Goal: Task Accomplishment & Management: Manage account settings

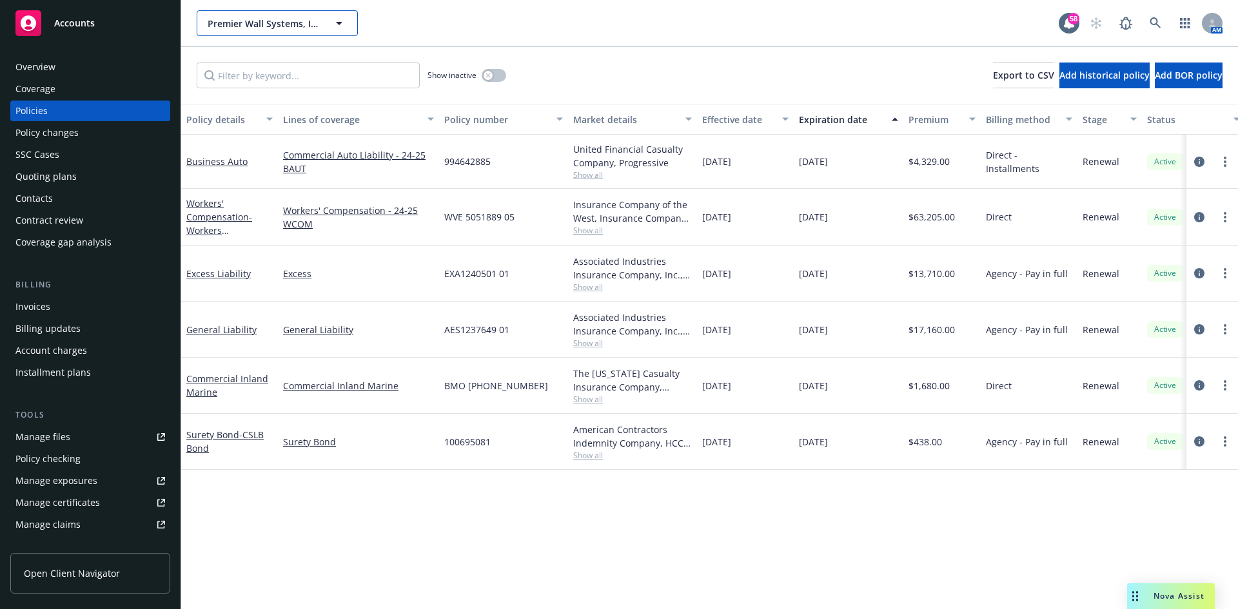
click at [270, 22] on span "Premier Wall Systems, Inc." at bounding box center [264, 24] width 112 height 14
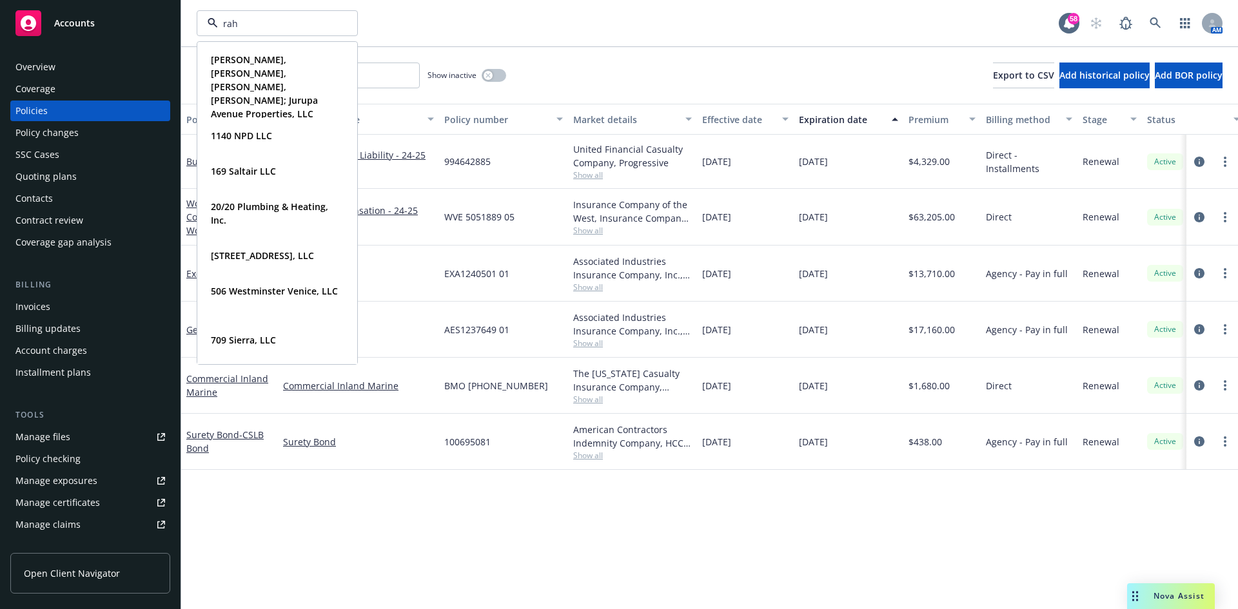
type input "rahn"
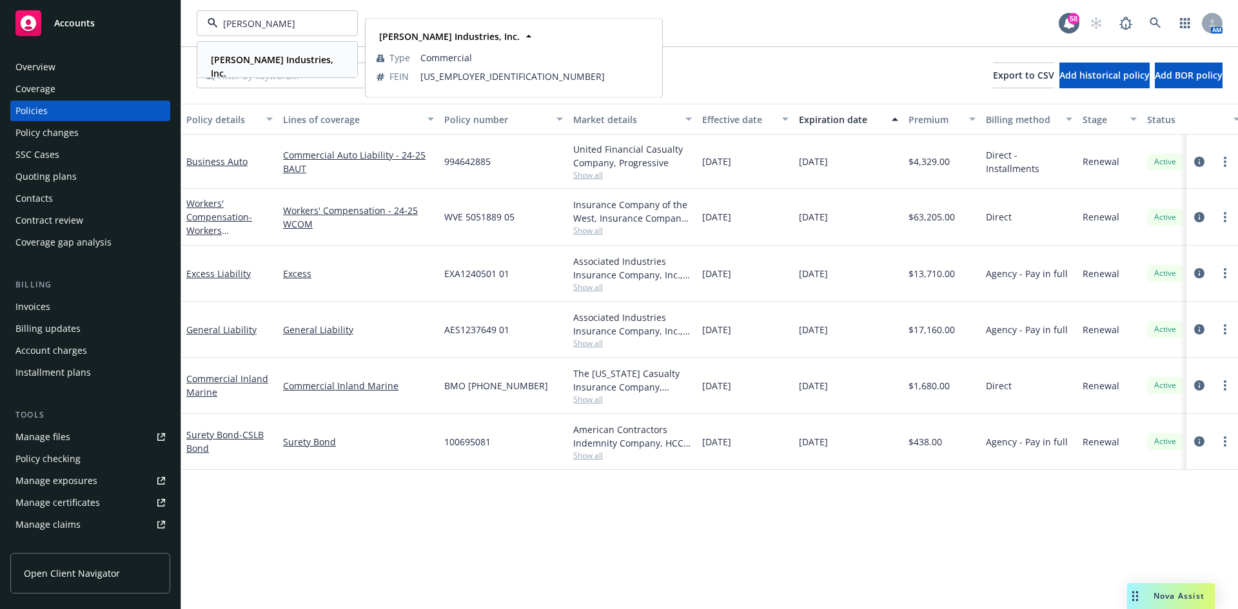
click at [264, 61] on strong "Rahn Industries, Inc." at bounding box center [272, 67] width 123 height 26
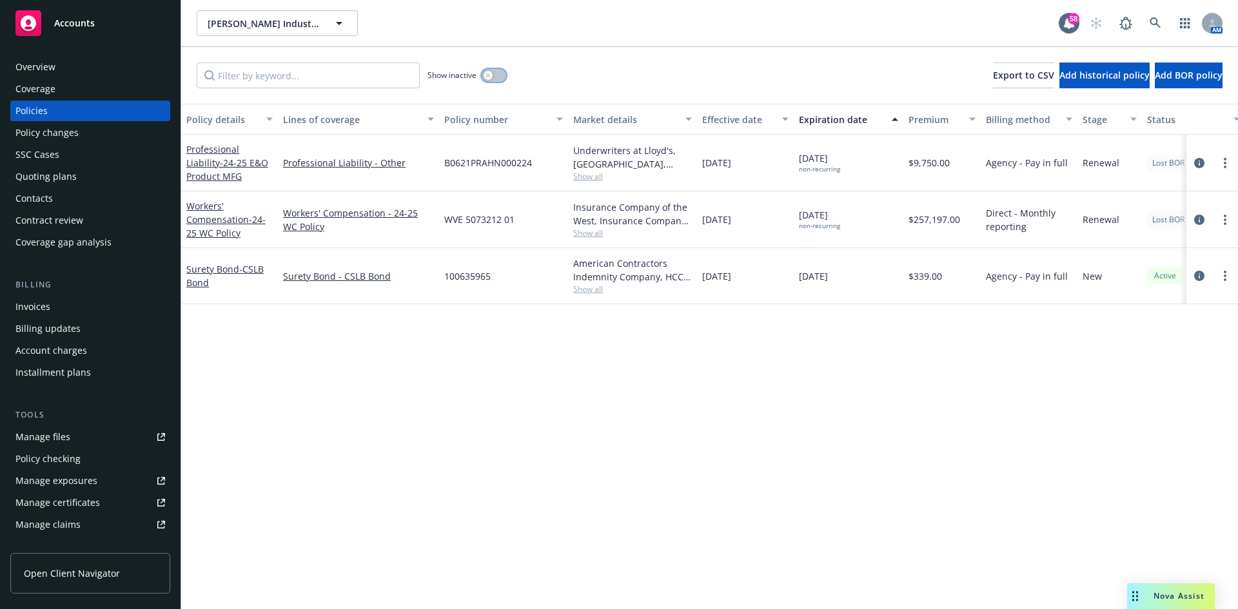
click at [499, 73] on button "button" at bounding box center [494, 75] width 25 height 13
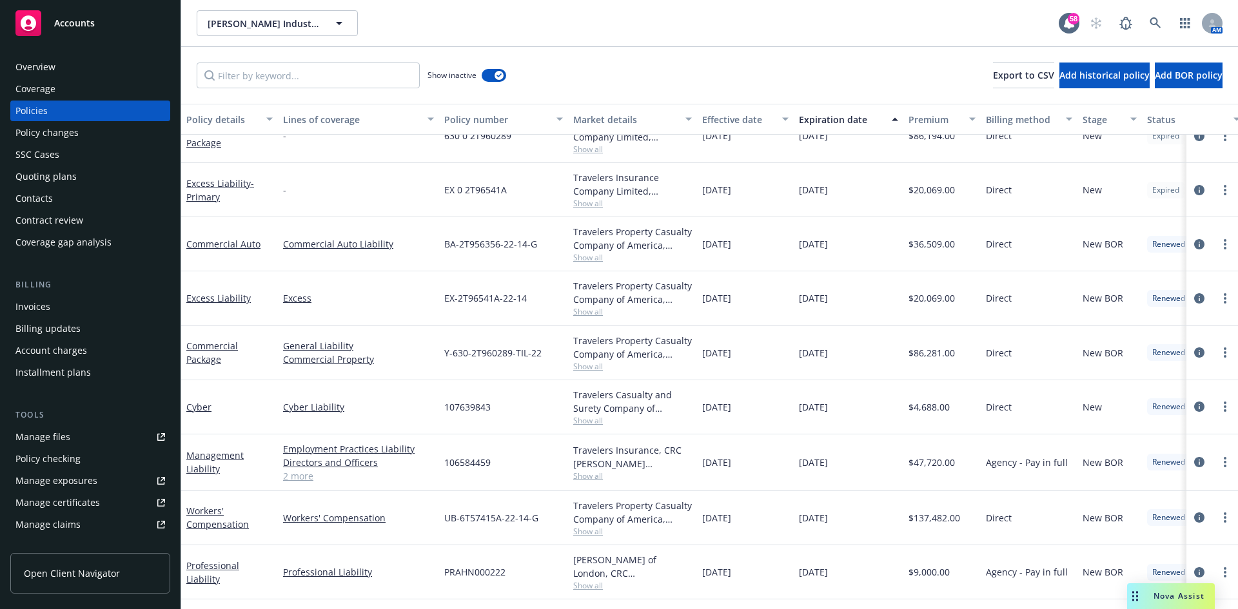
scroll to position [967, 0]
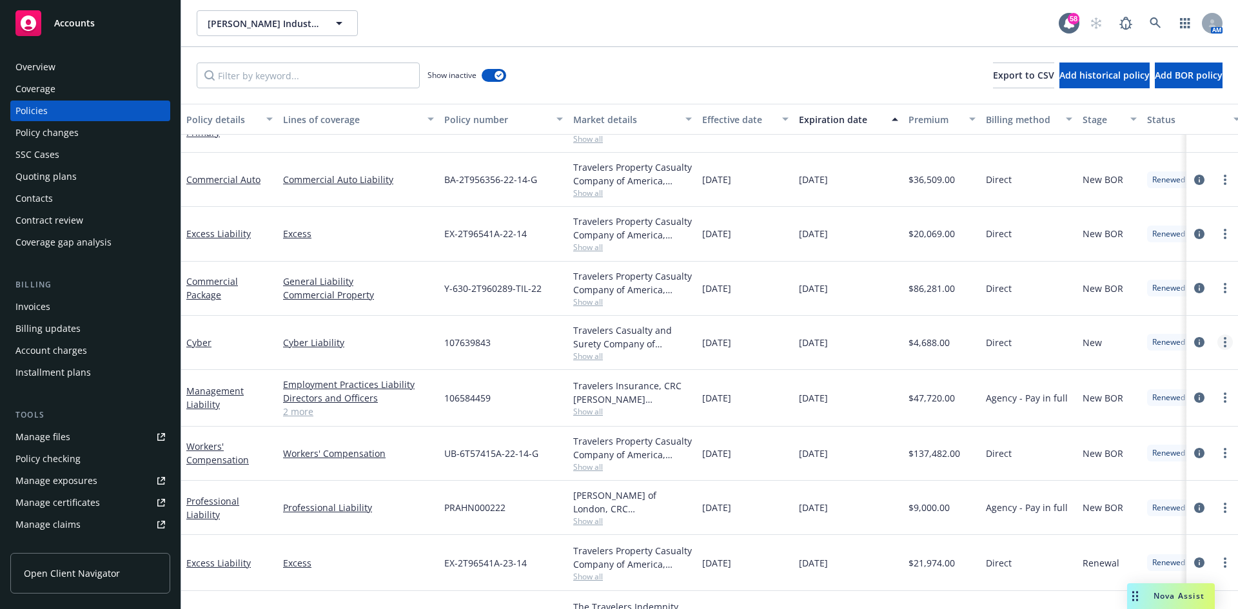
click at [1224, 338] on circle "more" at bounding box center [1225, 338] width 3 height 3
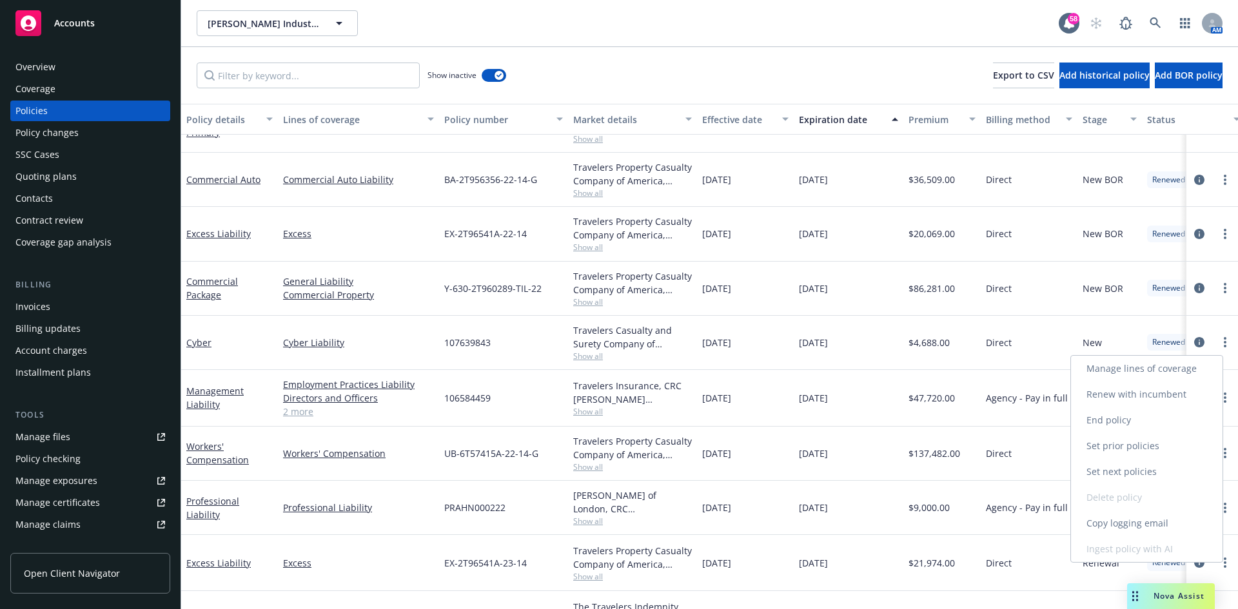
click at [1151, 518] on link "Copy logging email" at bounding box center [1147, 524] width 152 height 26
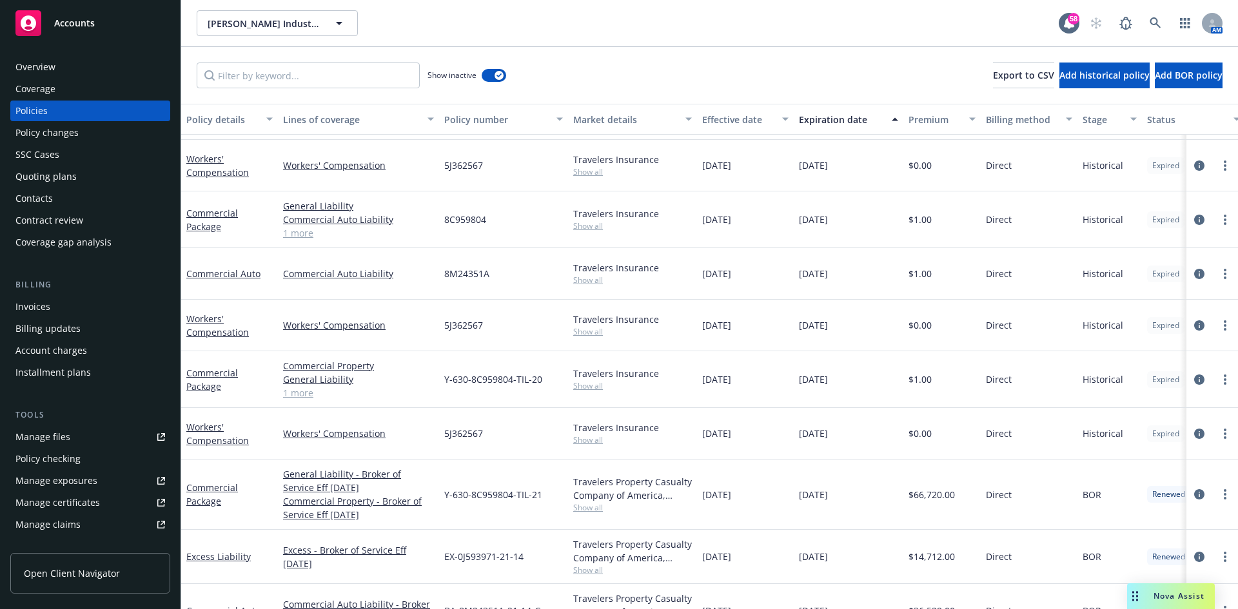
scroll to position [193, 0]
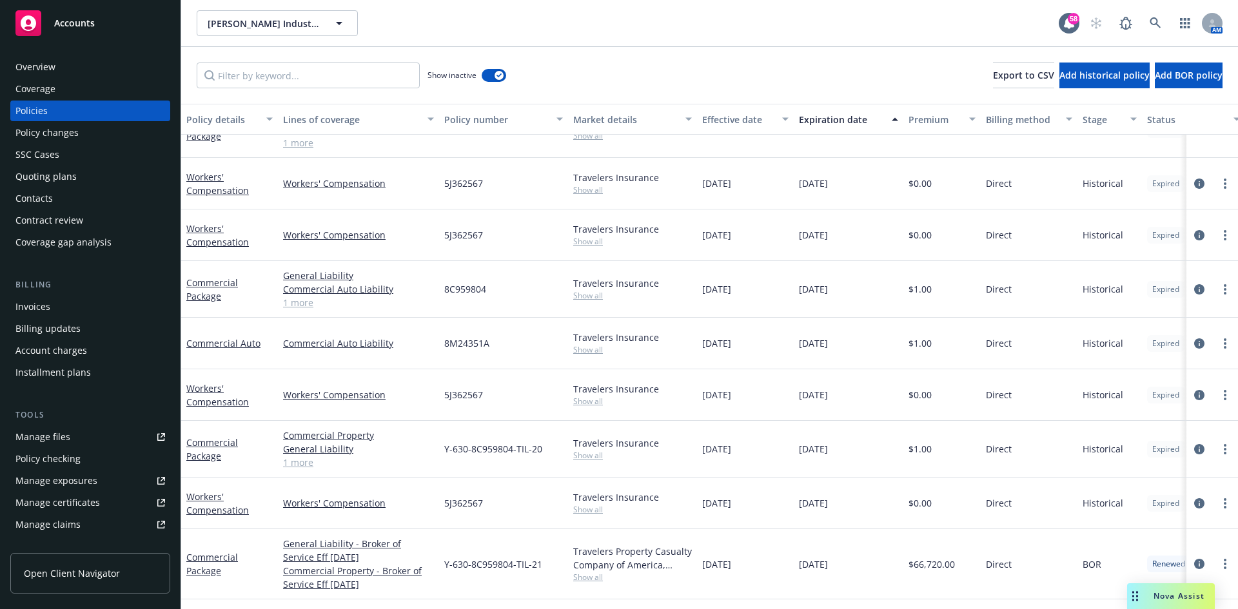
click at [338, 113] on div "Lines of coverage" at bounding box center [351, 120] width 137 height 14
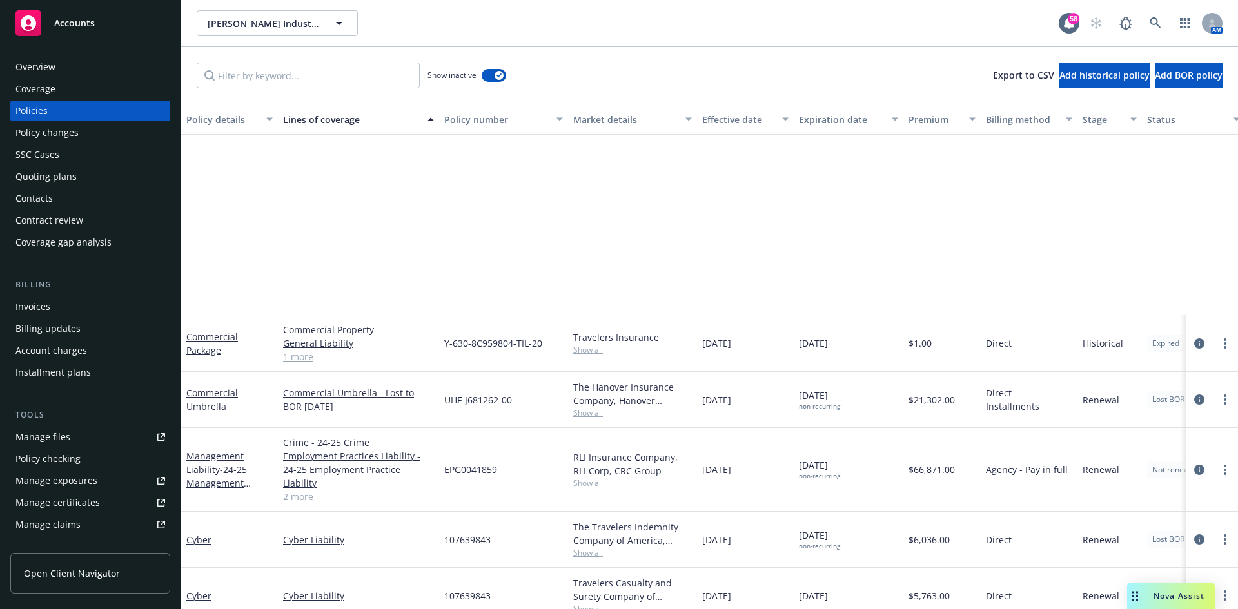
scroll to position [645, 0]
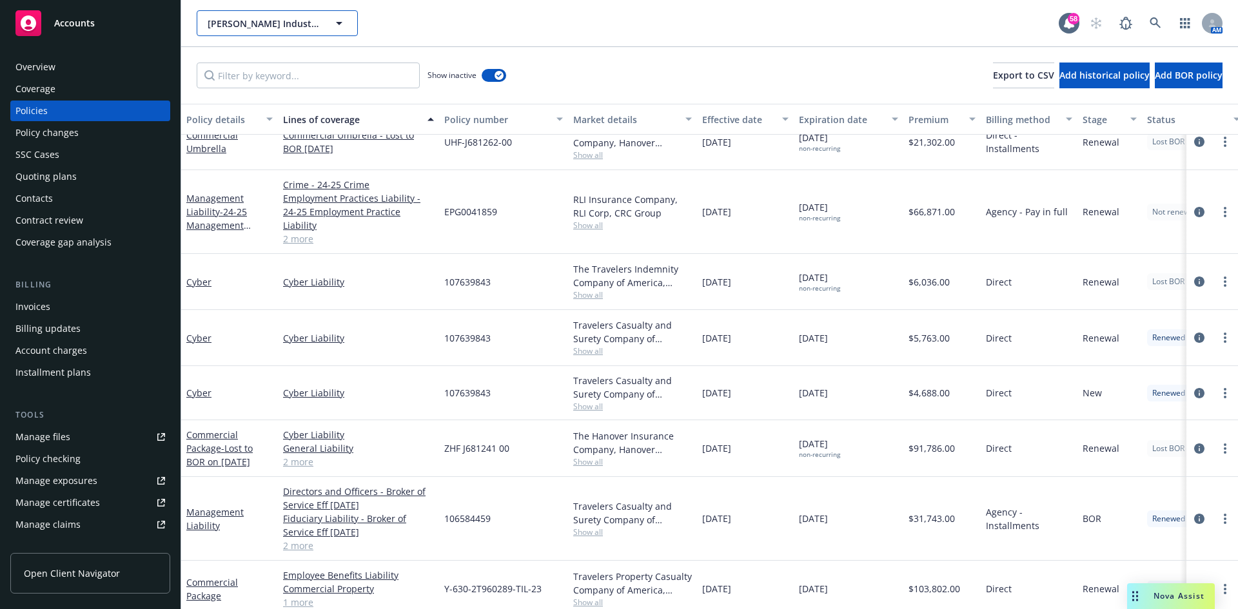
click at [250, 15] on button "Rahn Industries, Inc." at bounding box center [277, 23] width 161 height 26
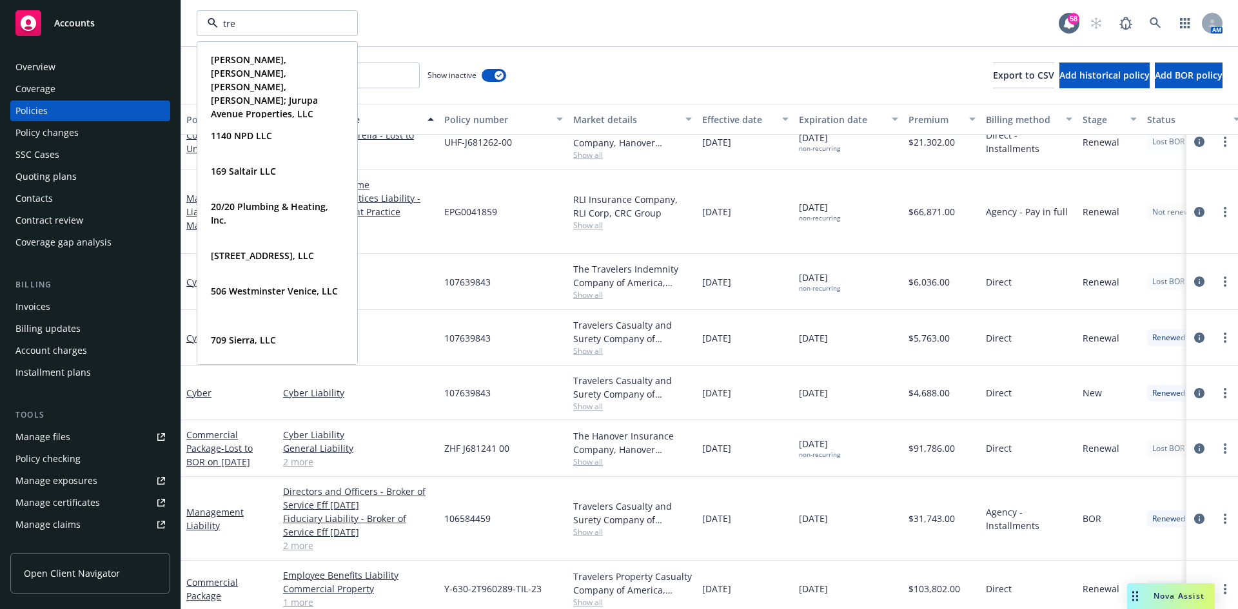
type input "tren"
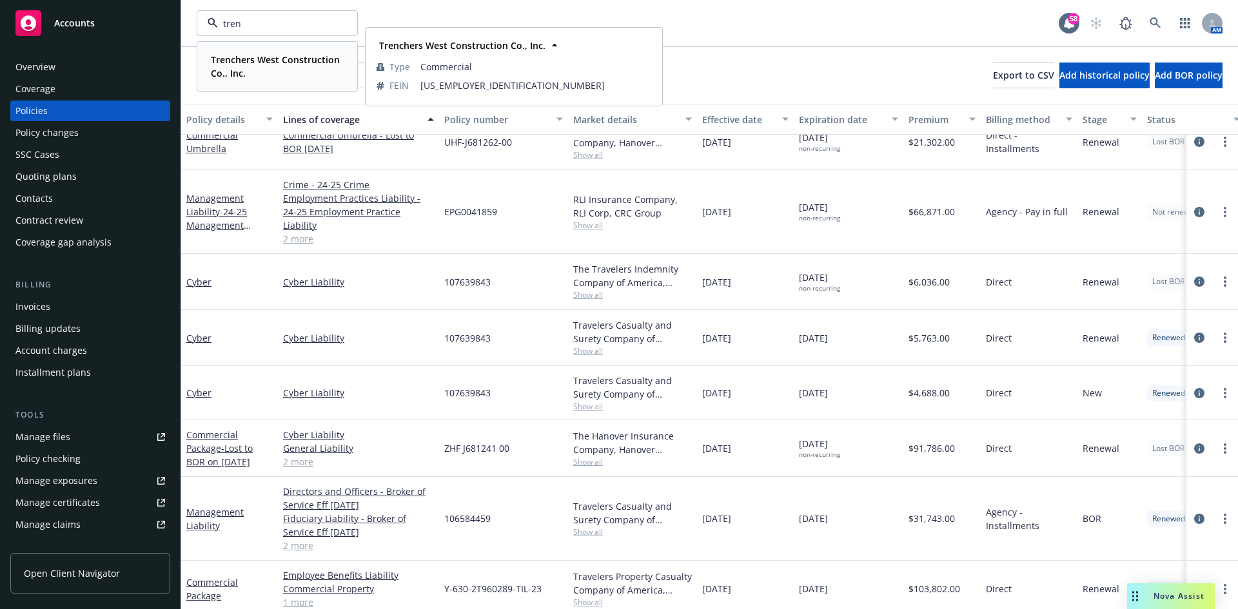
click at [260, 57] on strong "Trenchers West Construction Co., Inc." at bounding box center [275, 67] width 129 height 26
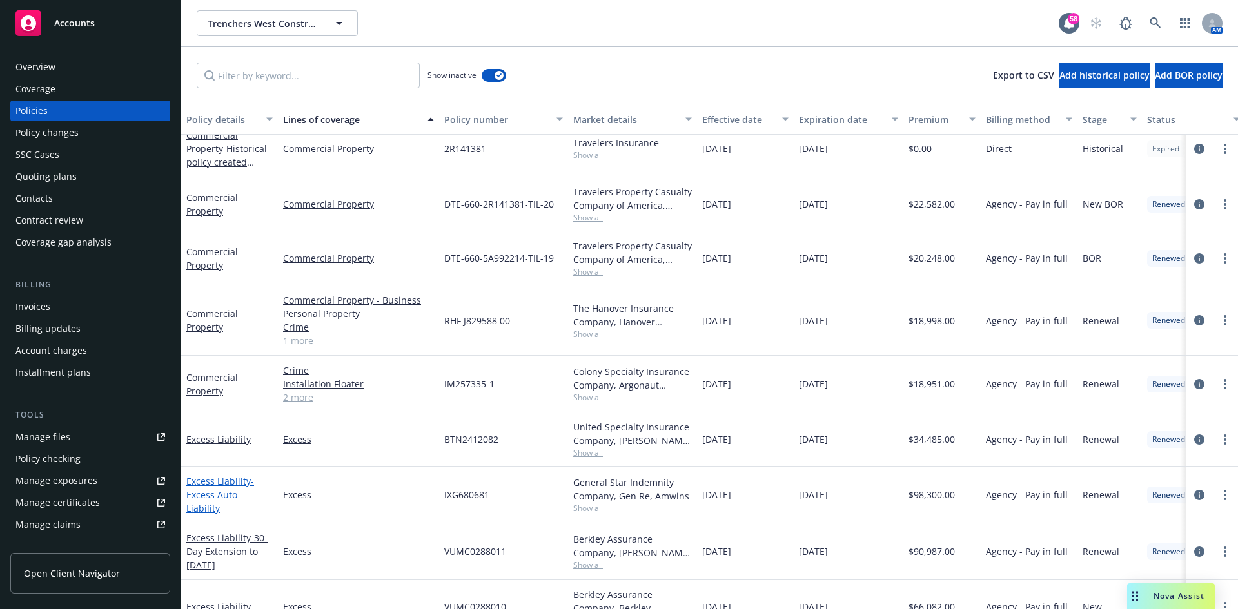
scroll to position [967, 0]
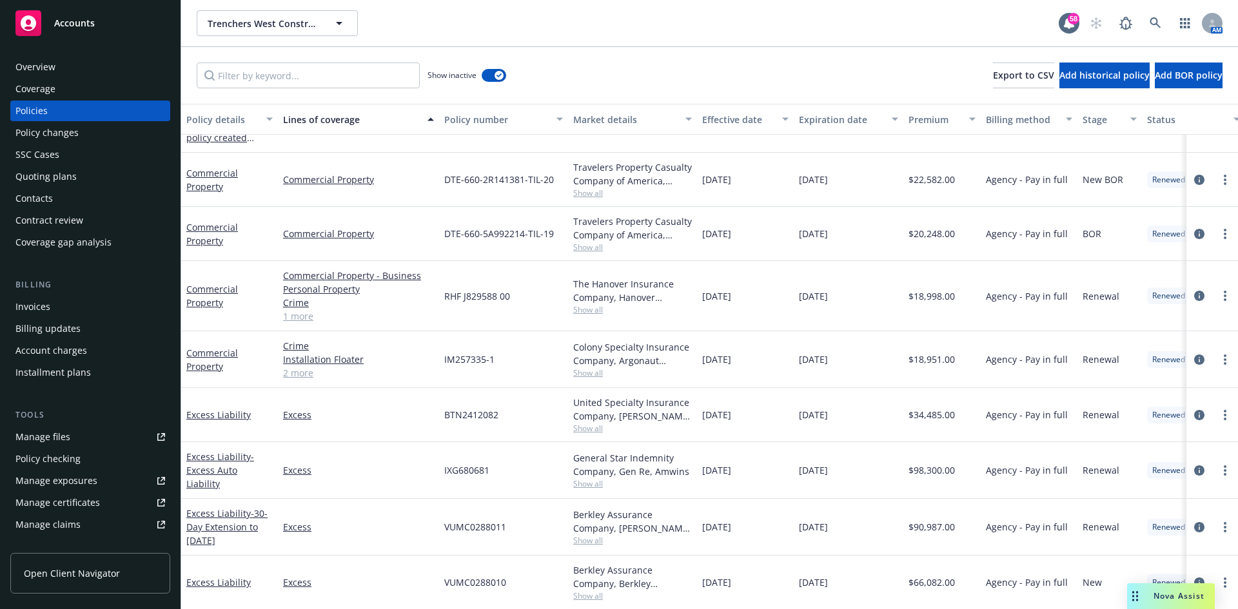
click at [65, 177] on div "Quoting plans" at bounding box center [45, 176] width 61 height 21
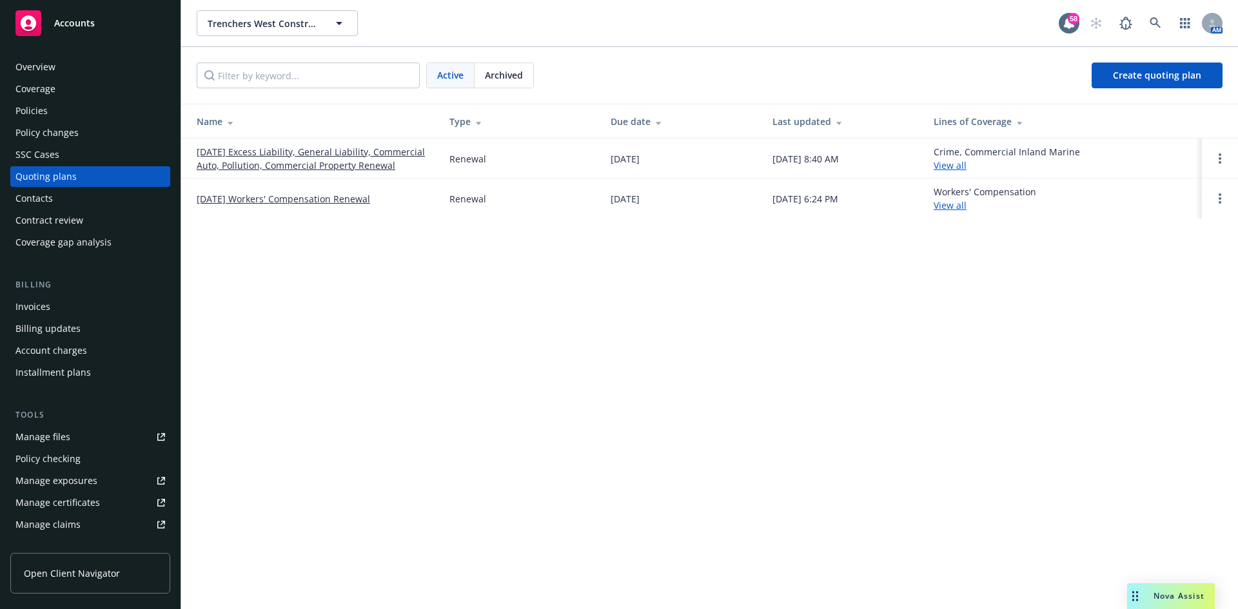
click at [360, 166] on link "09/05/25 Excess Liability, General Liability, Commercial Auto, Pollution, Comme…" at bounding box center [313, 158] width 232 height 27
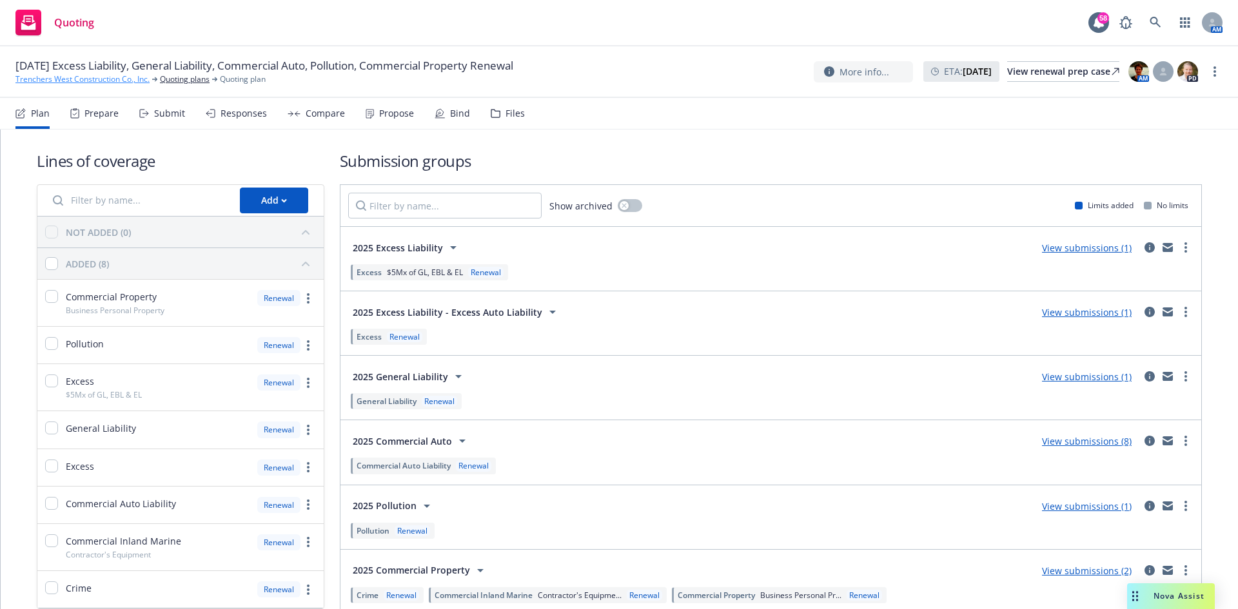
click at [119, 80] on link "Trenchers West Construction Co., Inc." at bounding box center [82, 80] width 134 height 12
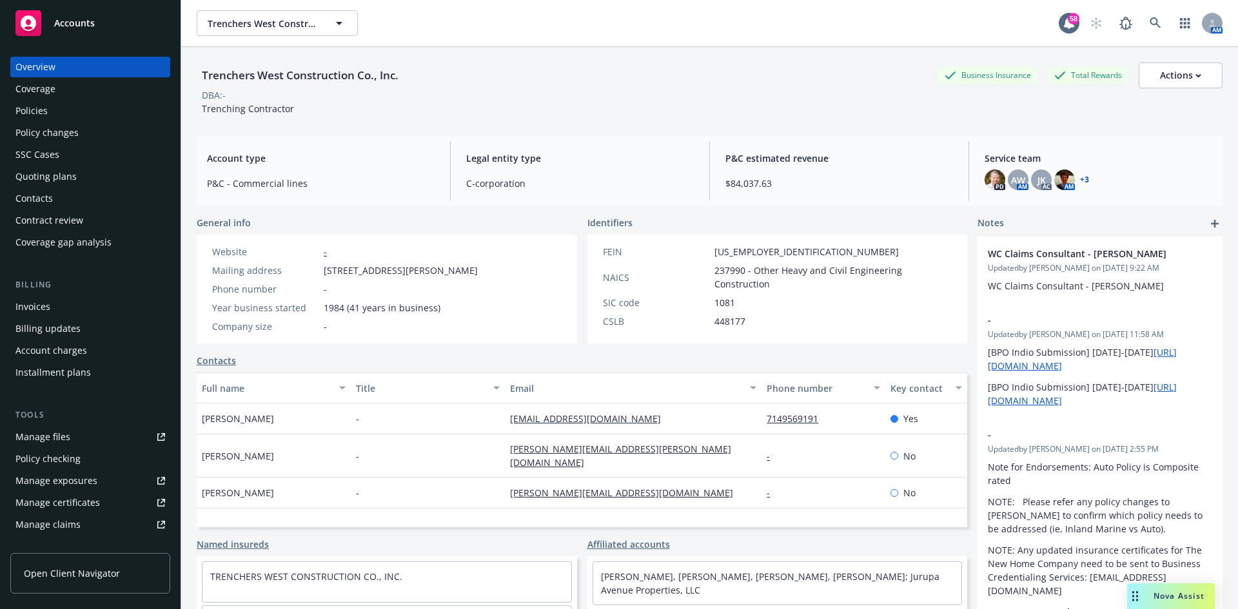
click at [73, 111] on div "Policies" at bounding box center [90, 111] width 150 height 21
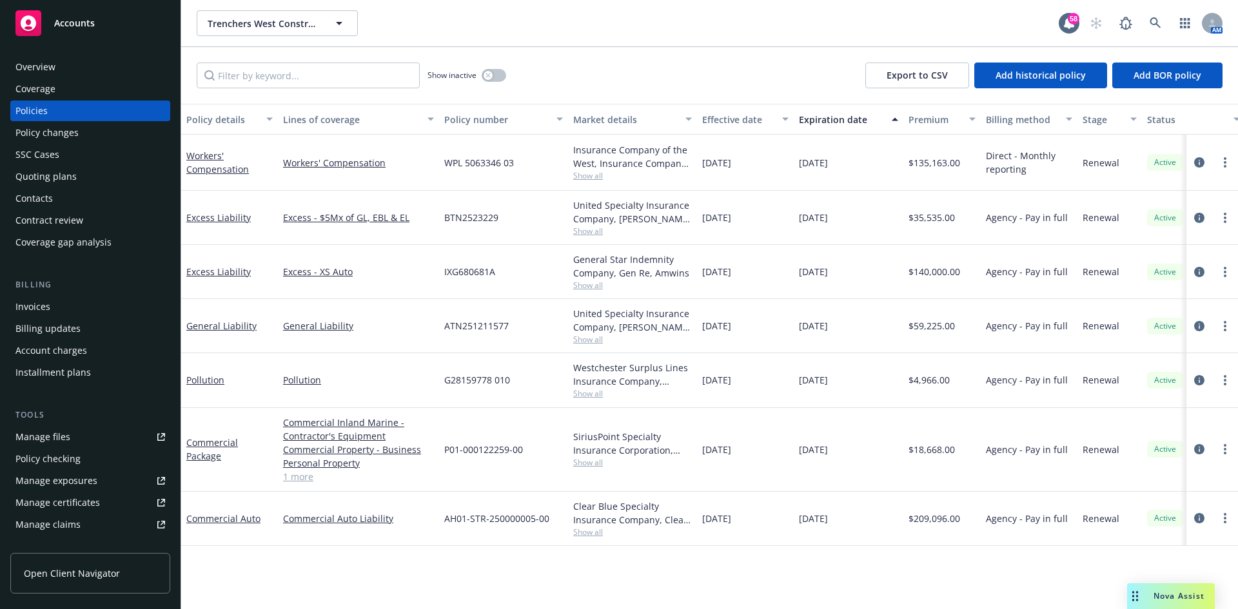
click at [59, 137] on div "Policy changes" at bounding box center [46, 133] width 63 height 21
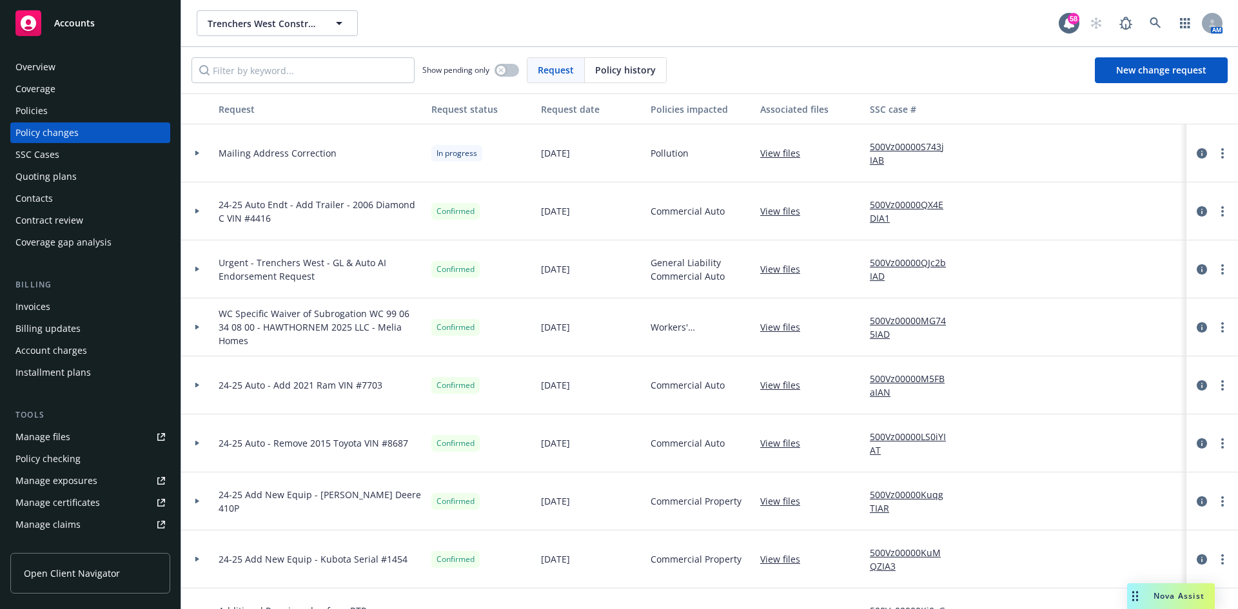
click at [615, 64] on span "Policy history" at bounding box center [625, 70] width 61 height 14
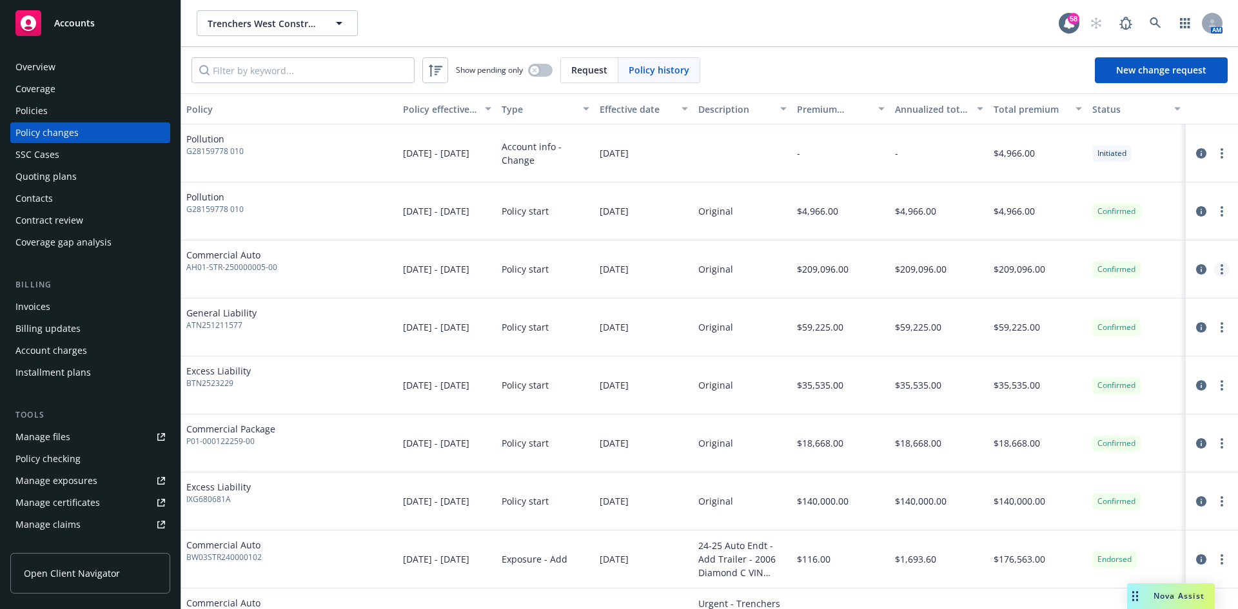
click at [1214, 275] on link "more" at bounding box center [1221, 269] width 15 height 15
click at [1118, 370] on link "Edit billing info" at bounding box center [1109, 374] width 221 height 26
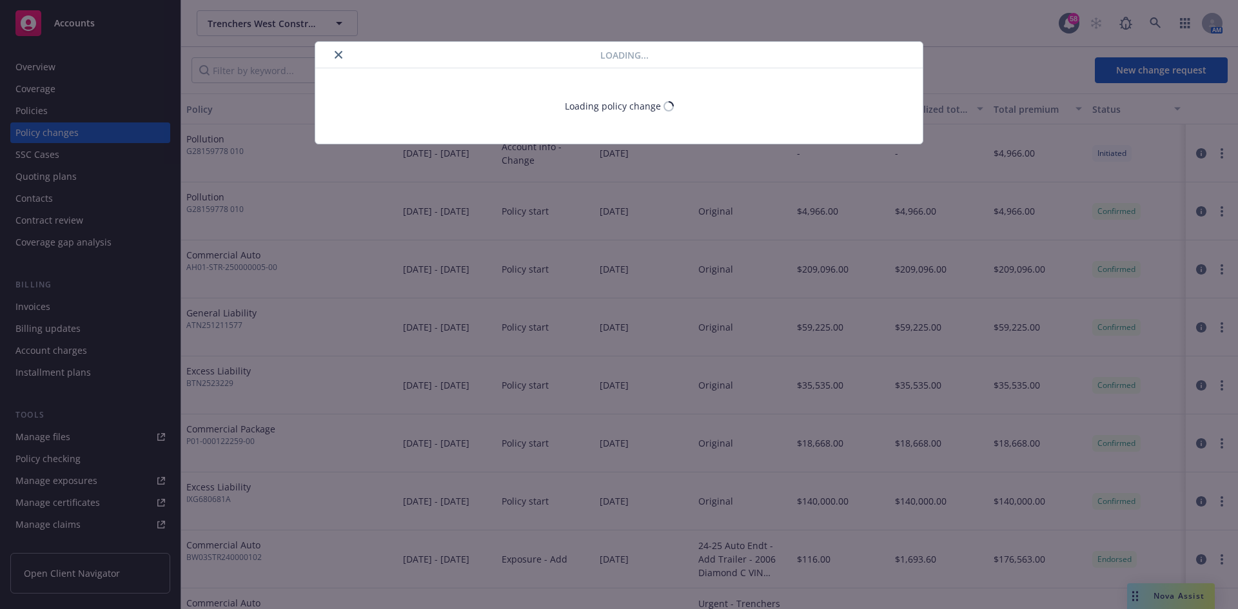
select select "CA"
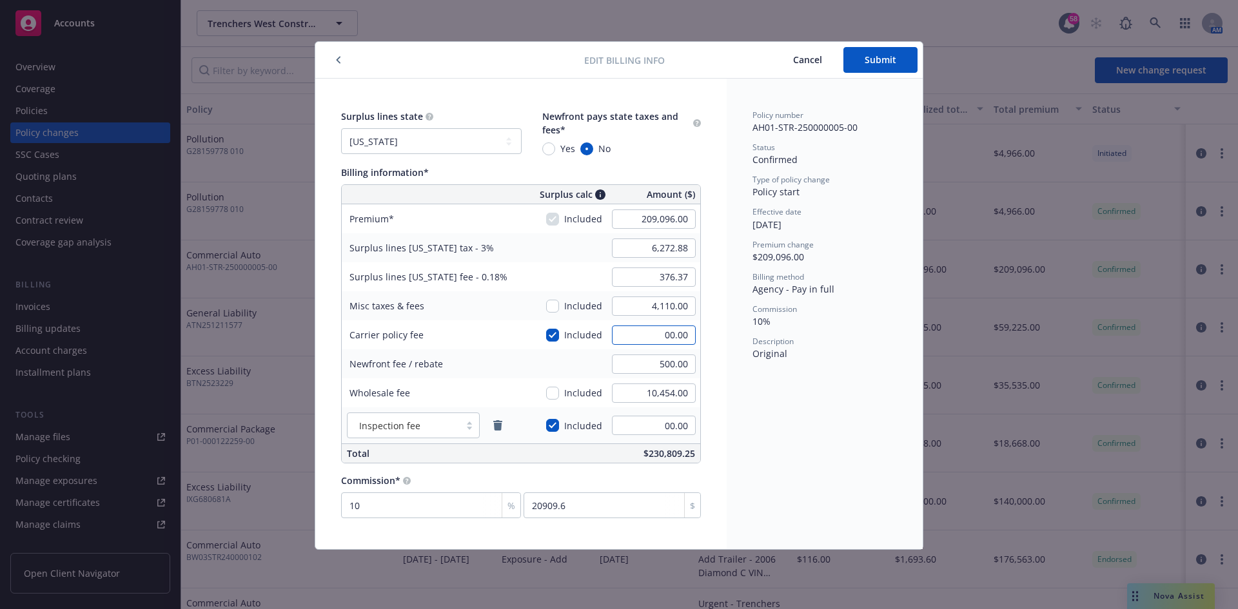
click at [657, 338] on input "00.00" at bounding box center [654, 335] width 84 height 19
type input "2000"
type input "6,332.88"
type input "379.97"
type input "2,000.00"
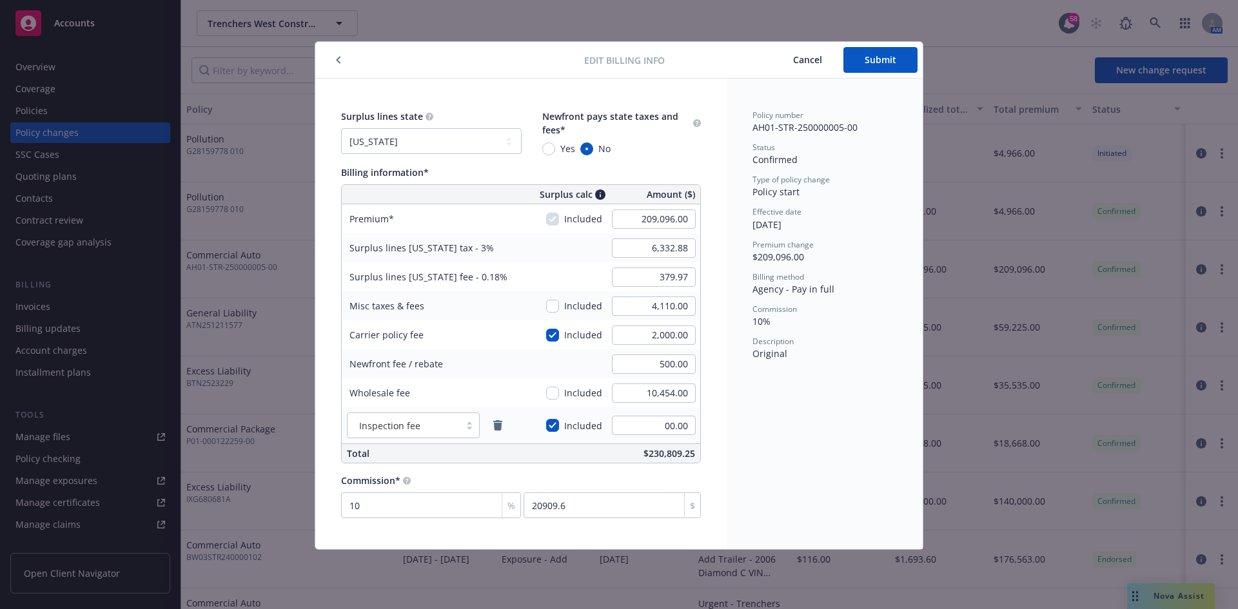
click at [767, 404] on div "Policy number AH01-STR-250000005-00 Status Confirmed Type of policy change Poli…" at bounding box center [825, 314] width 196 height 471
click at [876, 62] on span "Submit" at bounding box center [881, 60] width 32 height 12
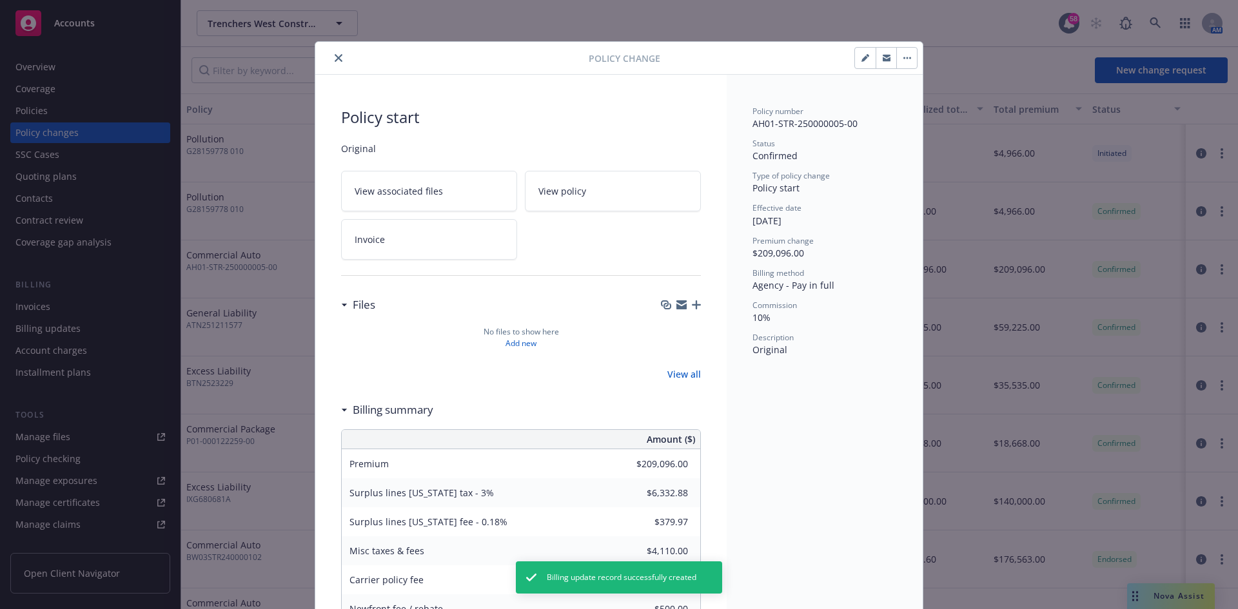
click at [335, 57] on icon "close" at bounding box center [339, 58] width 8 height 8
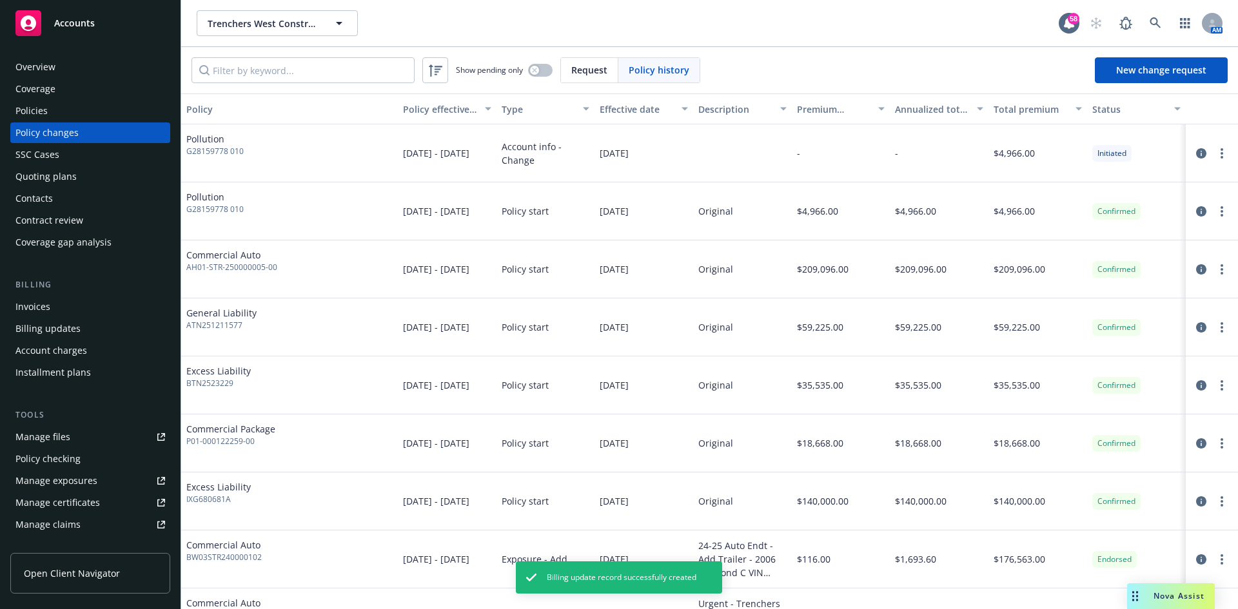
click at [52, 105] on div "Policies" at bounding box center [90, 111] width 150 height 21
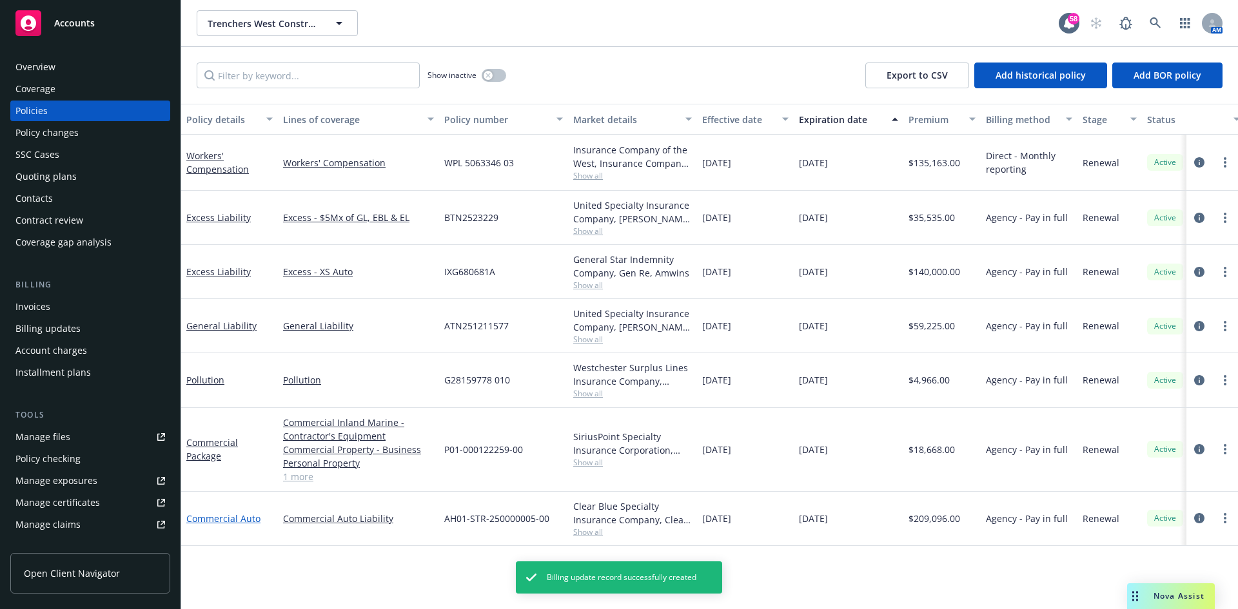
click at [223, 519] on link "Commercial Auto" at bounding box center [223, 519] width 74 height 12
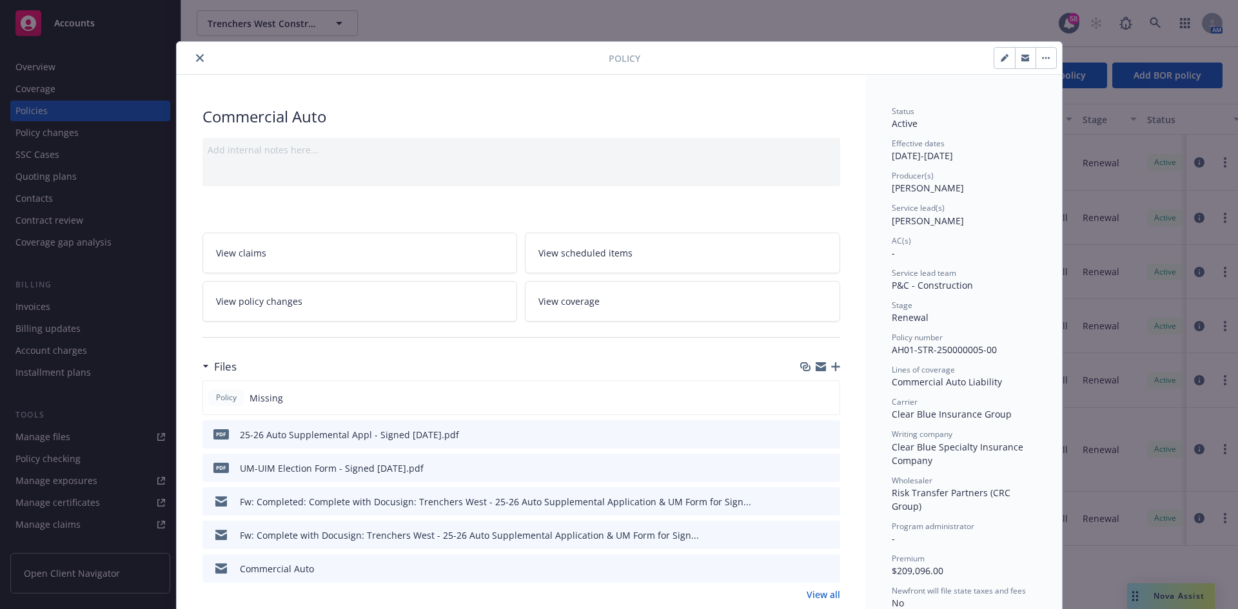
click at [199, 61] on button "close" at bounding box center [199, 57] width 15 height 15
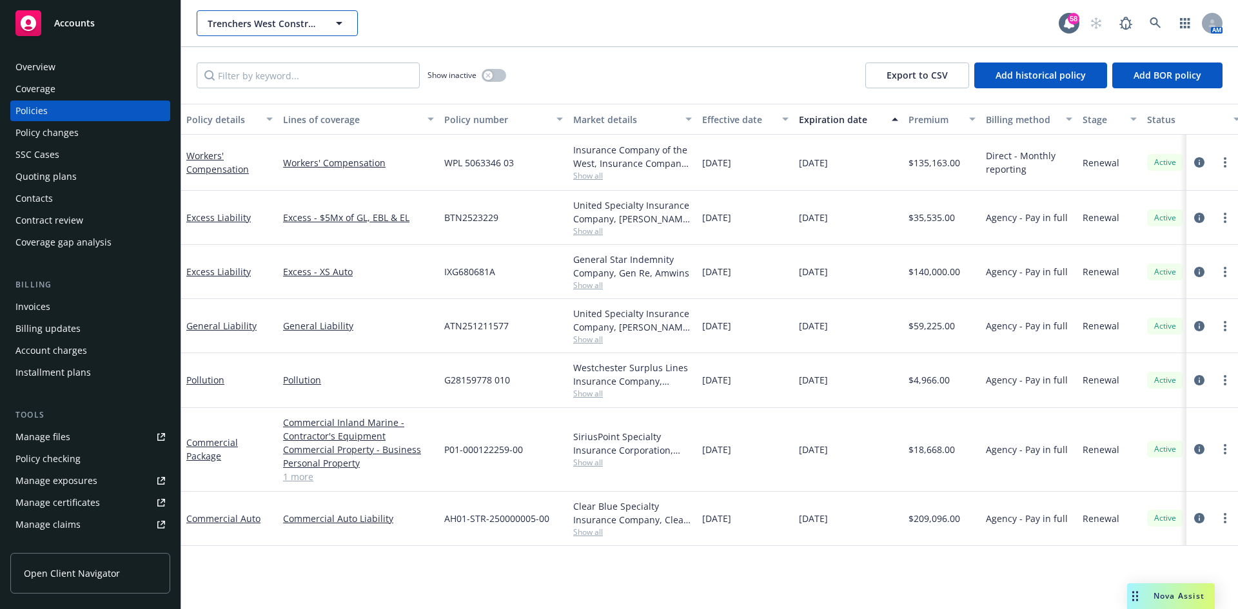
click at [278, 34] on button "Trenchers West Construction Co., Inc." at bounding box center [277, 23] width 161 height 26
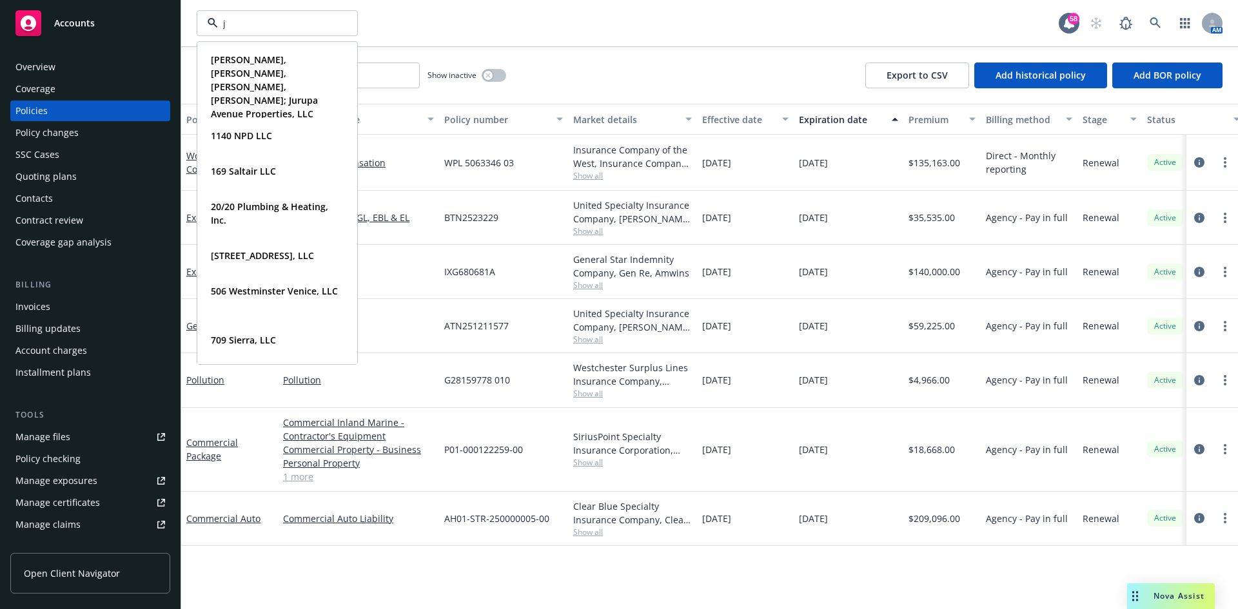
type input "jt"
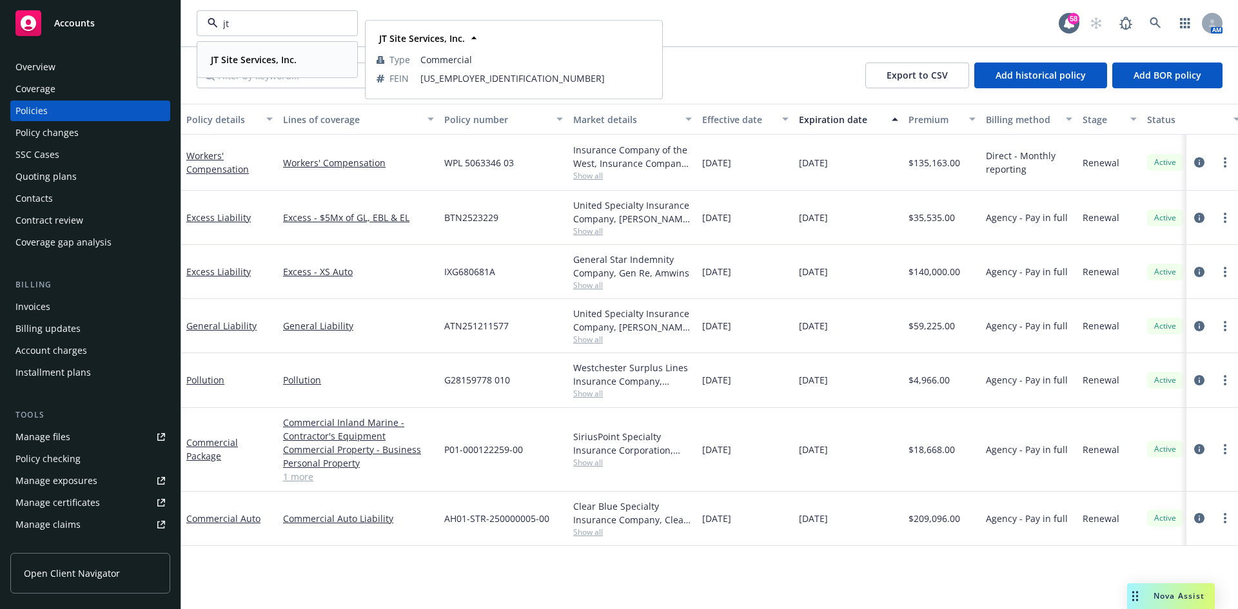
click at [241, 59] on strong "JT Site Services, Inc." at bounding box center [254, 60] width 86 height 12
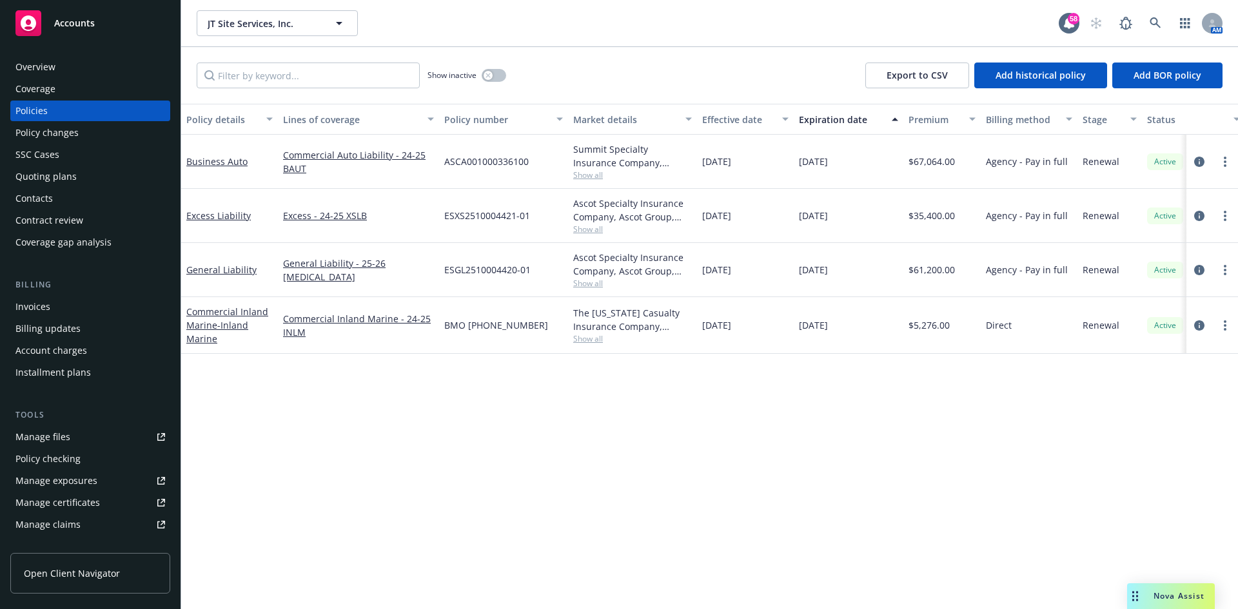
scroll to position [253, 0]
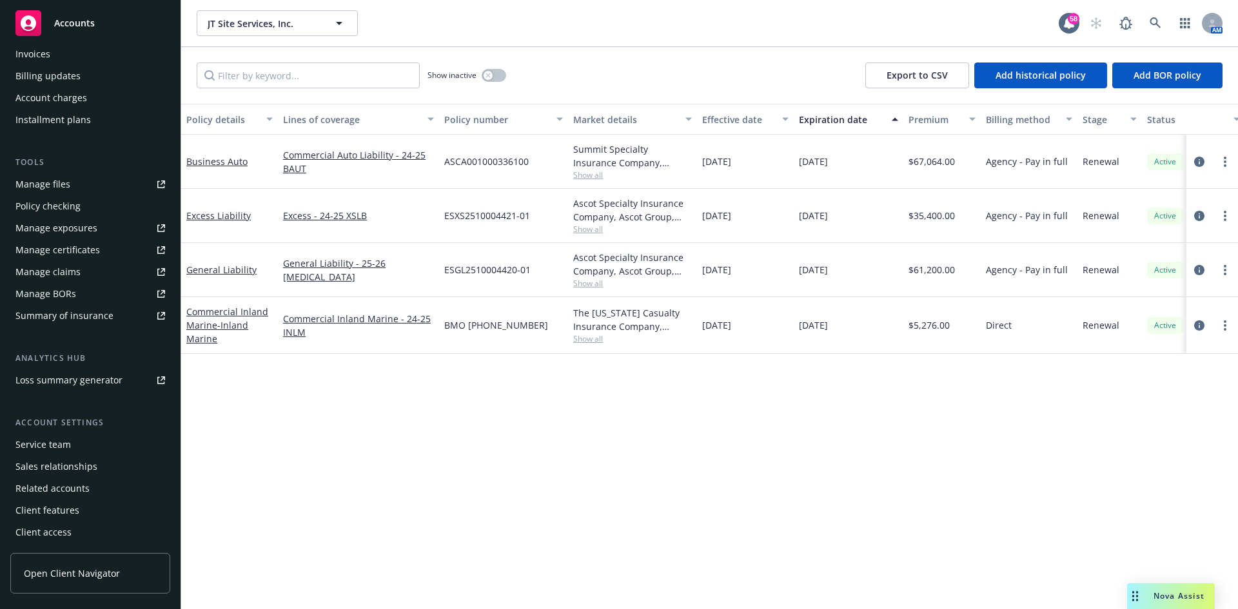
click at [1177, 596] on span "Nova Assist" at bounding box center [1179, 596] width 51 height 11
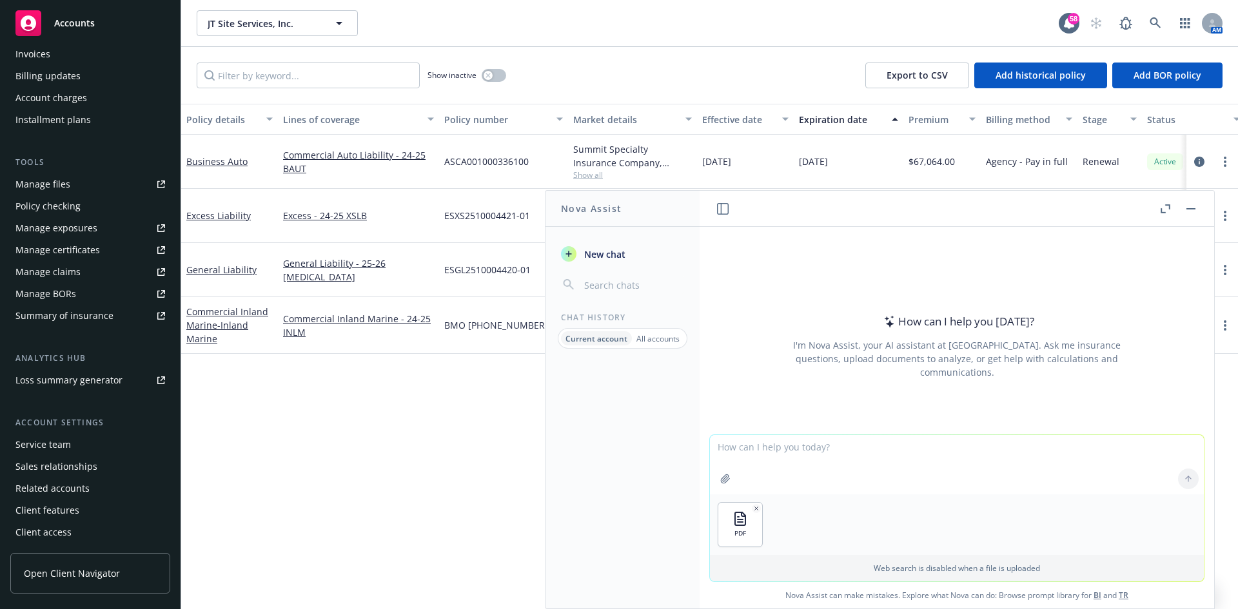
click at [716, 472] on button "button" at bounding box center [725, 479] width 21 height 21
click at [836, 471] on textarea at bounding box center [957, 464] width 494 height 59
drag, startPoint x: 862, startPoint y: 452, endPoint x: 853, endPoint y: 450, distance: 8.6
click at [853, 450] on textarea "would this satisfy primary and nontributory requirement" at bounding box center [957, 464] width 494 height 61
type textarea "would this satisfy primary and non-contributory requirement"
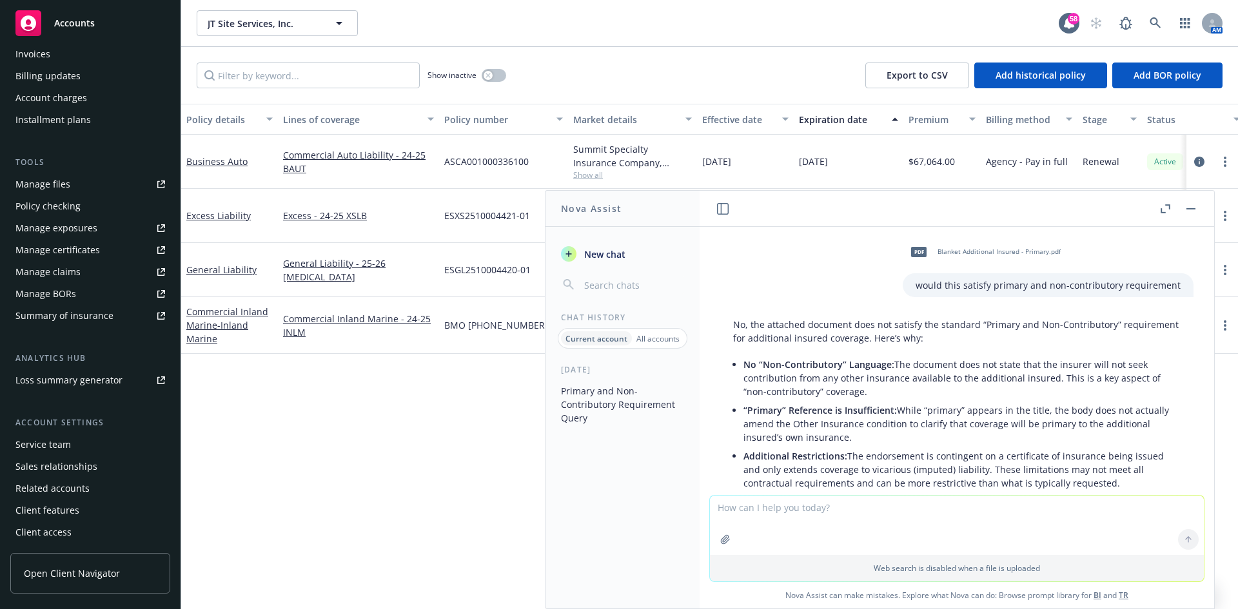
scroll to position [0, 0]
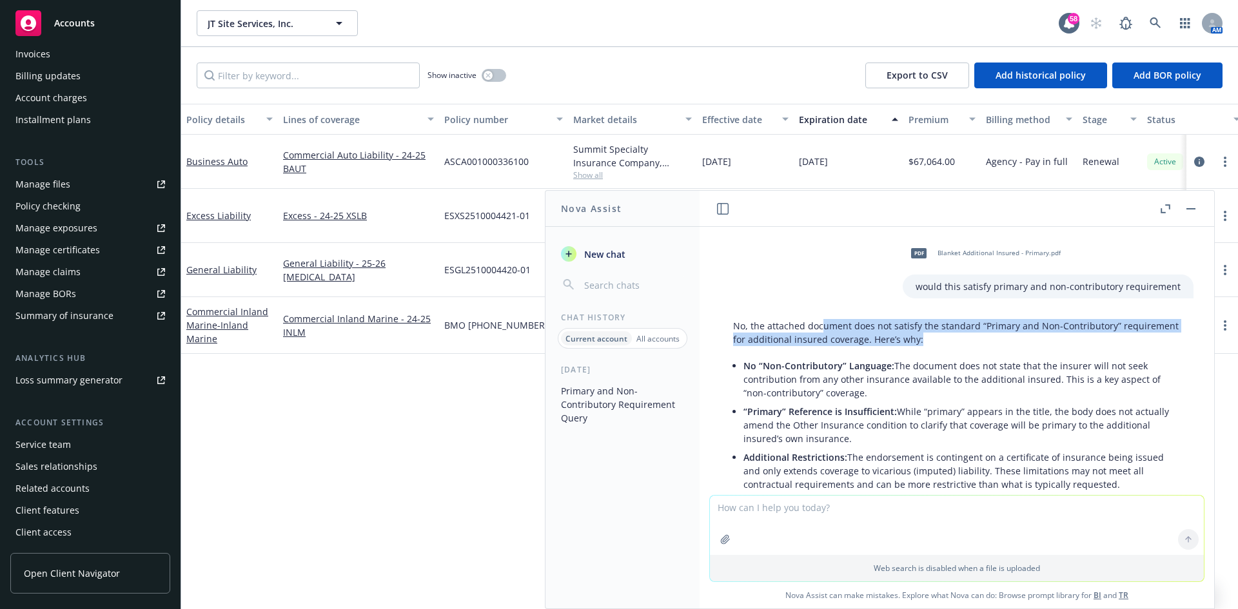
drag, startPoint x: 861, startPoint y: 326, endPoint x: 979, endPoint y: 337, distance: 118.5
click at [979, 337] on p "No, the attached document does not satisfy the standard “Primary and Non-Contri…" at bounding box center [957, 332] width 448 height 27
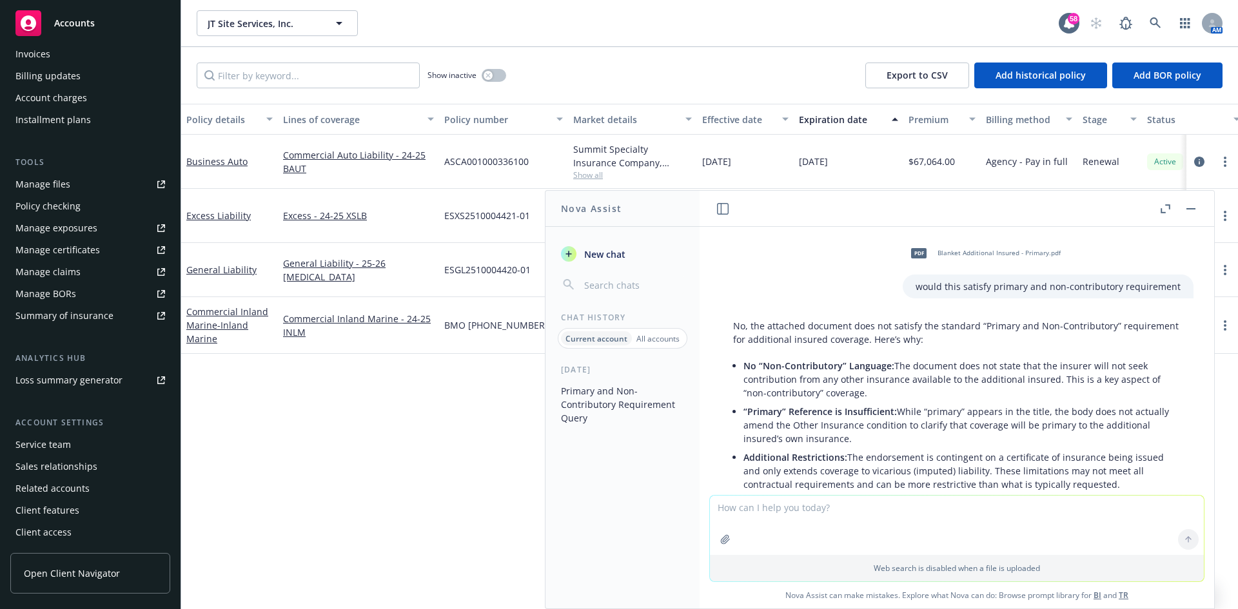
click at [1006, 376] on li "No “Non-Contributory” Language: The document does not state that the insurer wi…" at bounding box center [962, 380] width 437 height 46
drag, startPoint x: 895, startPoint y: 370, endPoint x: 896, endPoint y: 387, distance: 16.8
click at [896, 387] on li "No “Non-Contributory” Language: The document does not state that the insurer wi…" at bounding box center [962, 380] width 437 height 46
click at [916, 389] on li "No “Non-Contributory” Language: The document does not state that the insurer wi…" at bounding box center [962, 380] width 437 height 46
drag, startPoint x: 812, startPoint y: 422, endPoint x: 871, endPoint y: 441, distance: 61.8
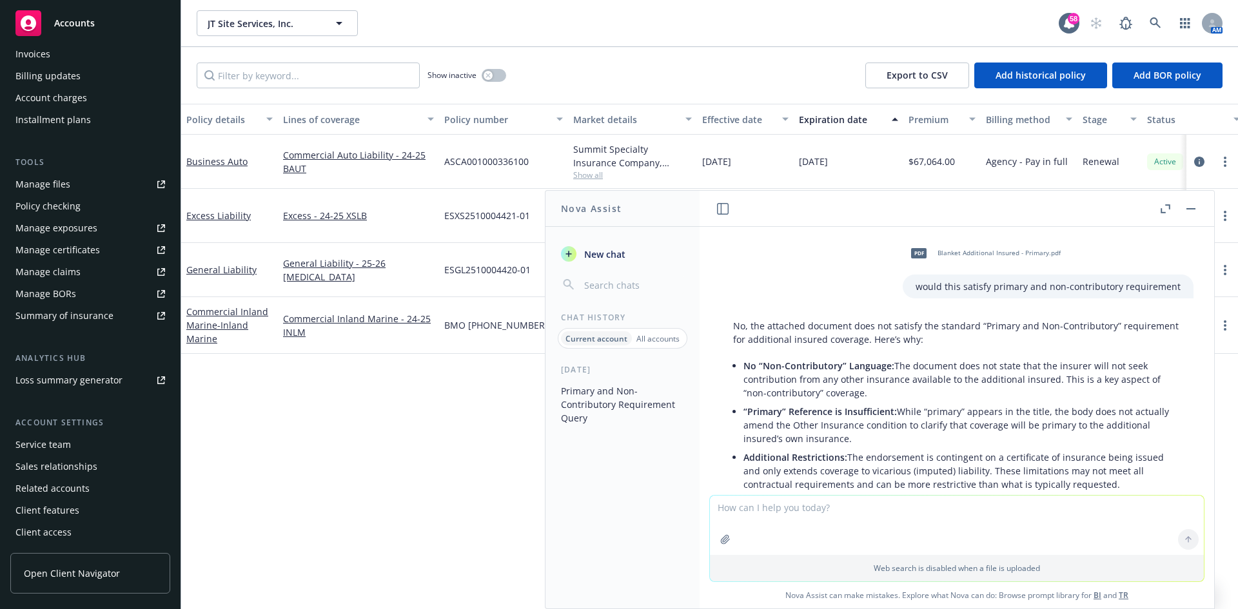
click at [871, 441] on li "“Primary” Reference is Insufficient: While “primary” appears in the title, the …" at bounding box center [962, 425] width 437 height 46
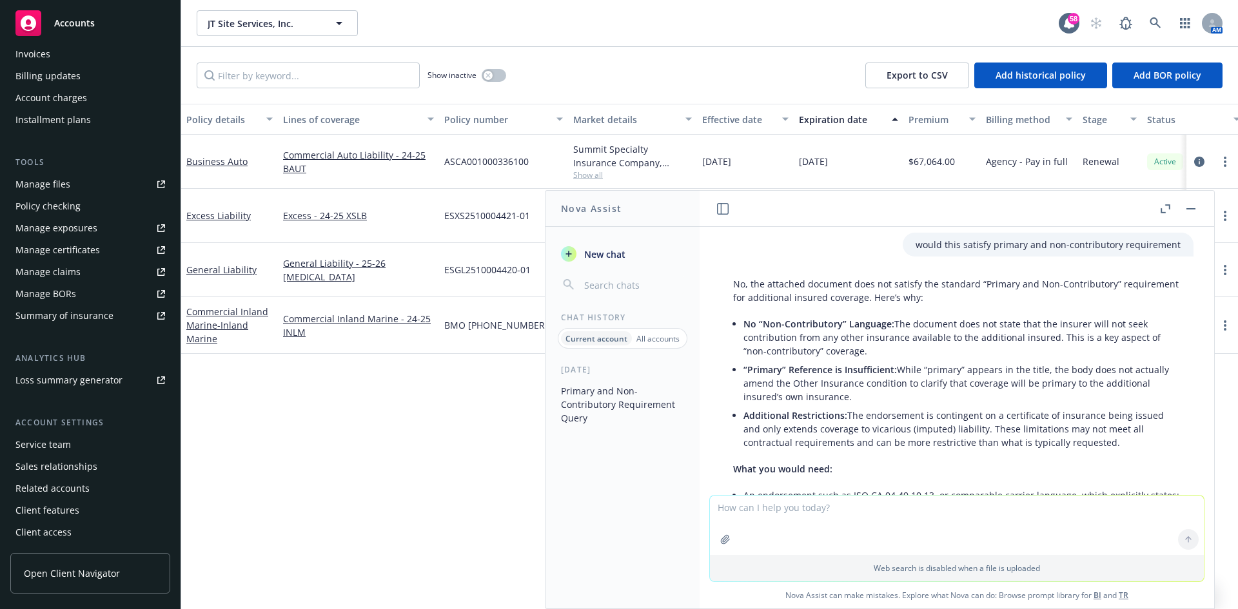
scroll to position [64, 0]
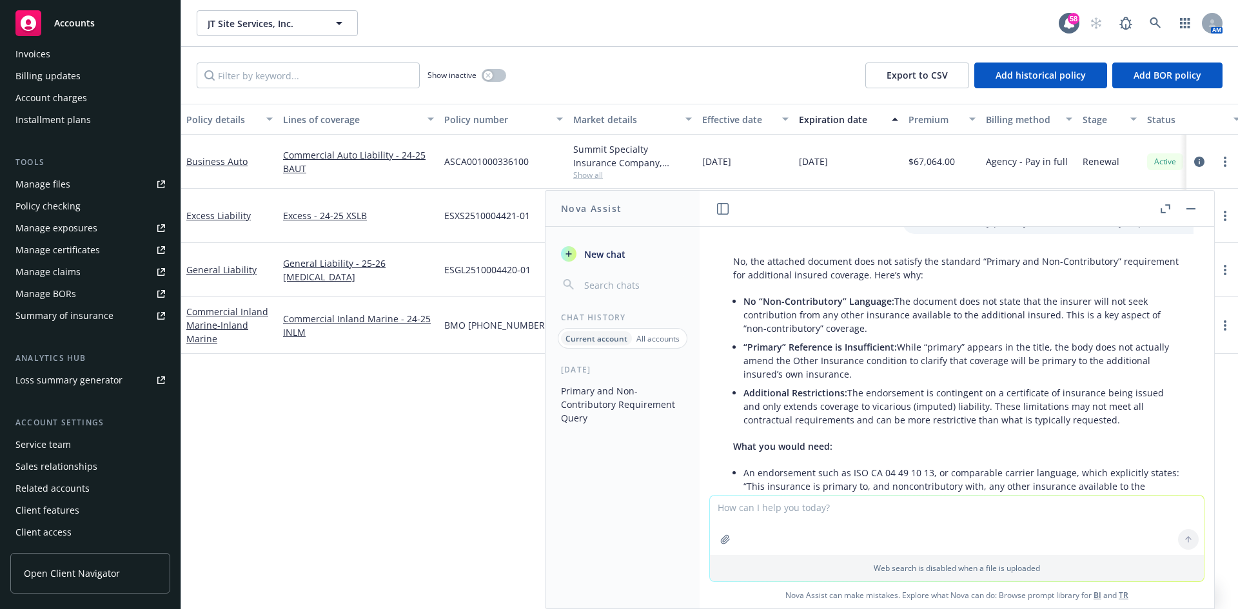
click at [892, 426] on li "Additional Restrictions: The endorsement is contingent on a certificate of insu…" at bounding box center [962, 407] width 437 height 46
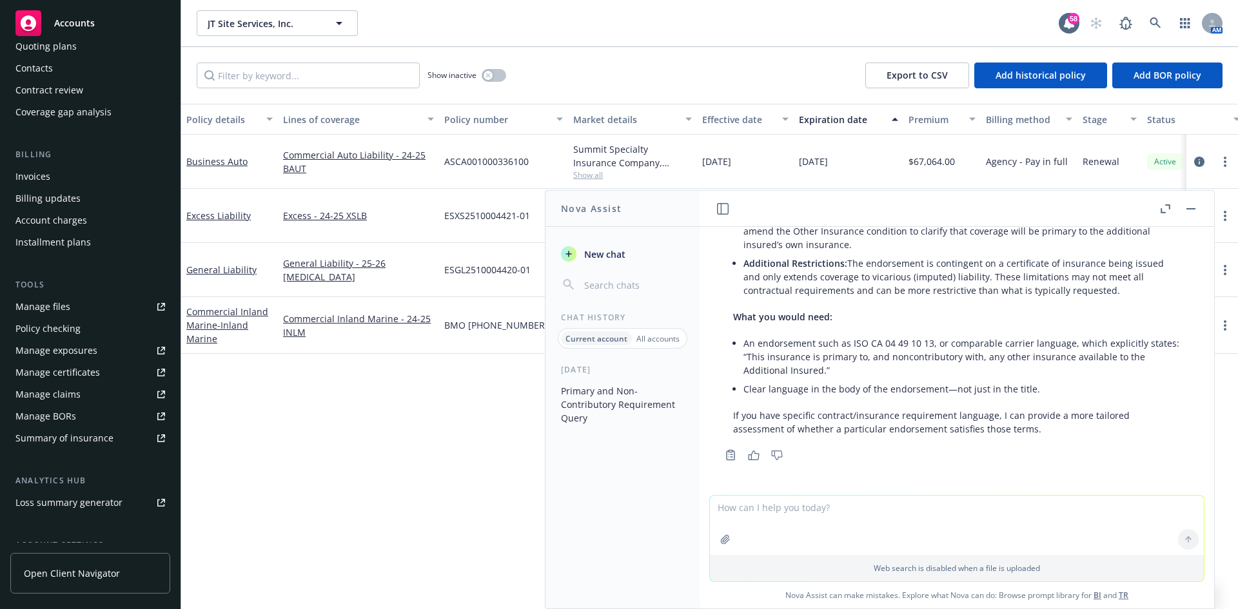
scroll to position [0, 0]
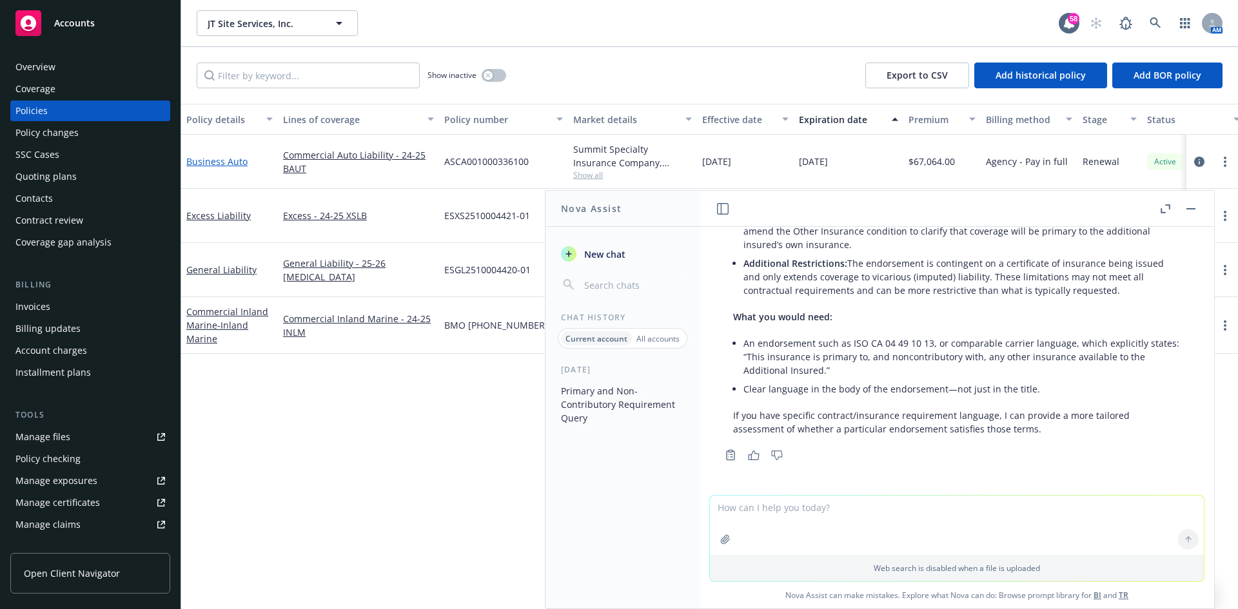
click at [231, 163] on link "Business Auto" at bounding box center [216, 161] width 61 height 12
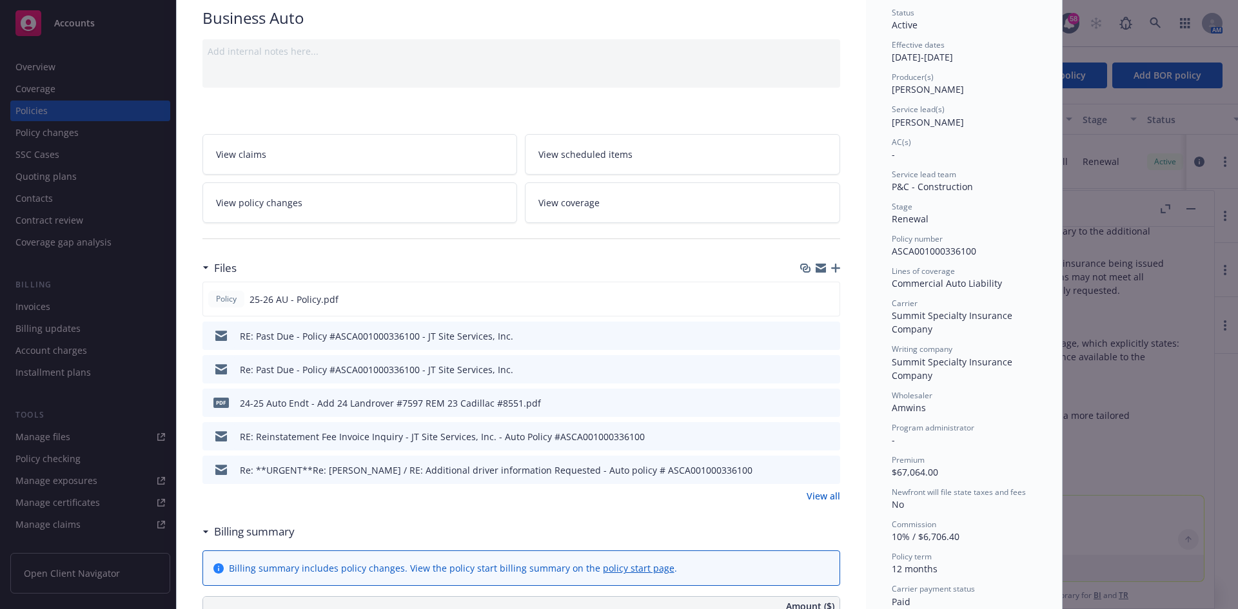
scroll to position [129, 0]
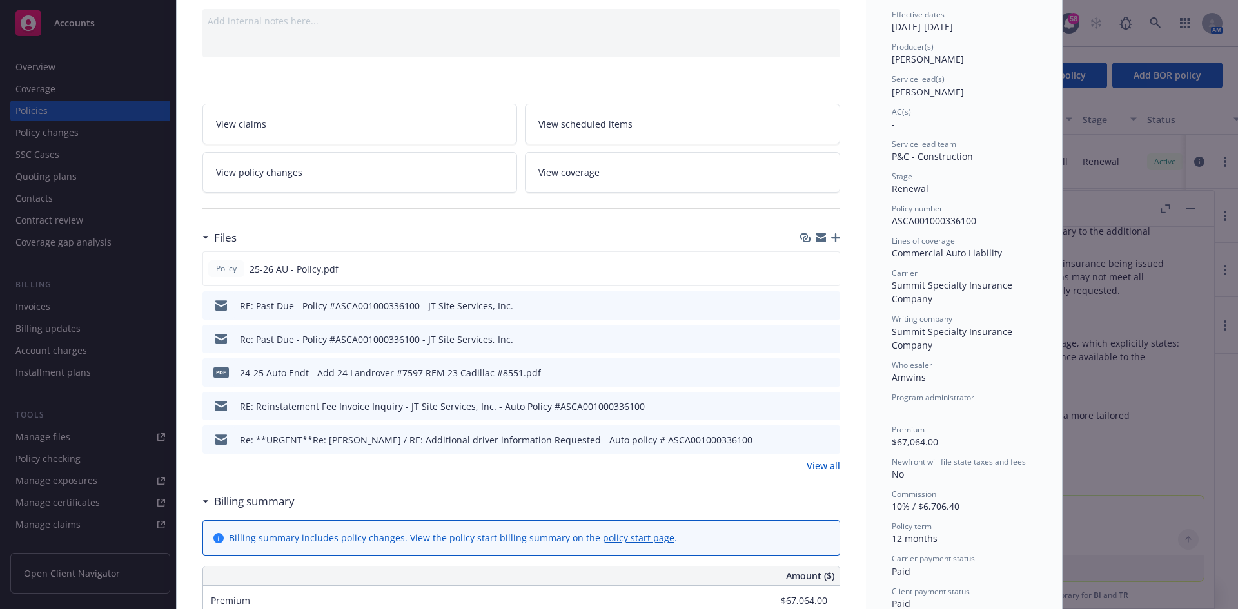
click at [822, 467] on link "View all" at bounding box center [824, 466] width 34 height 14
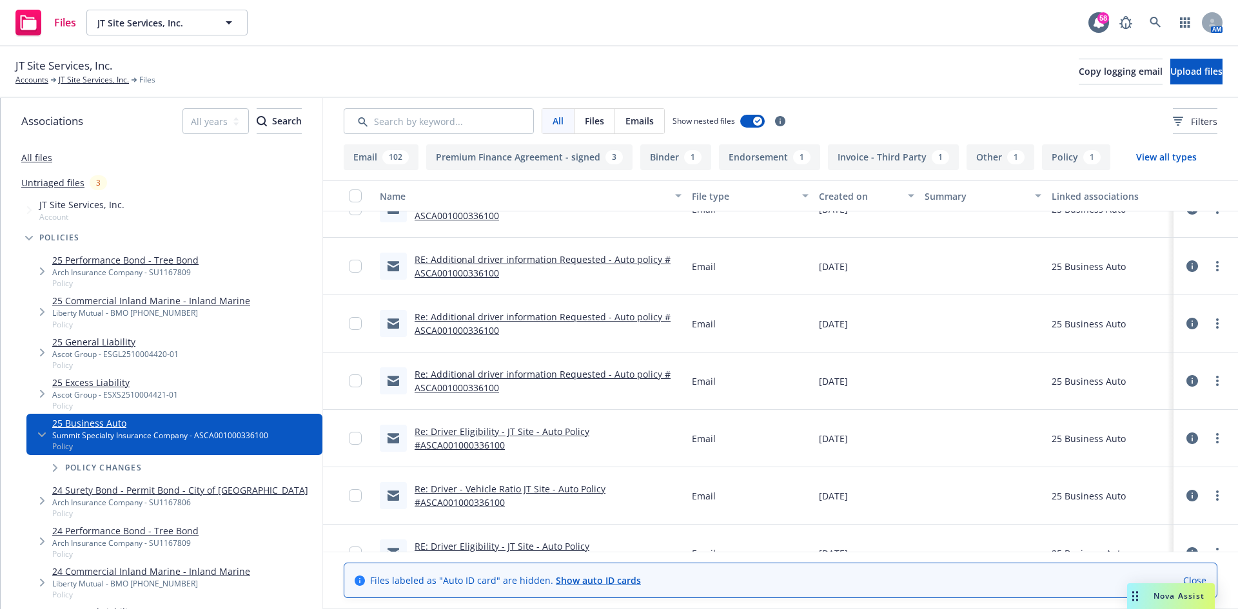
scroll to position [1999, 0]
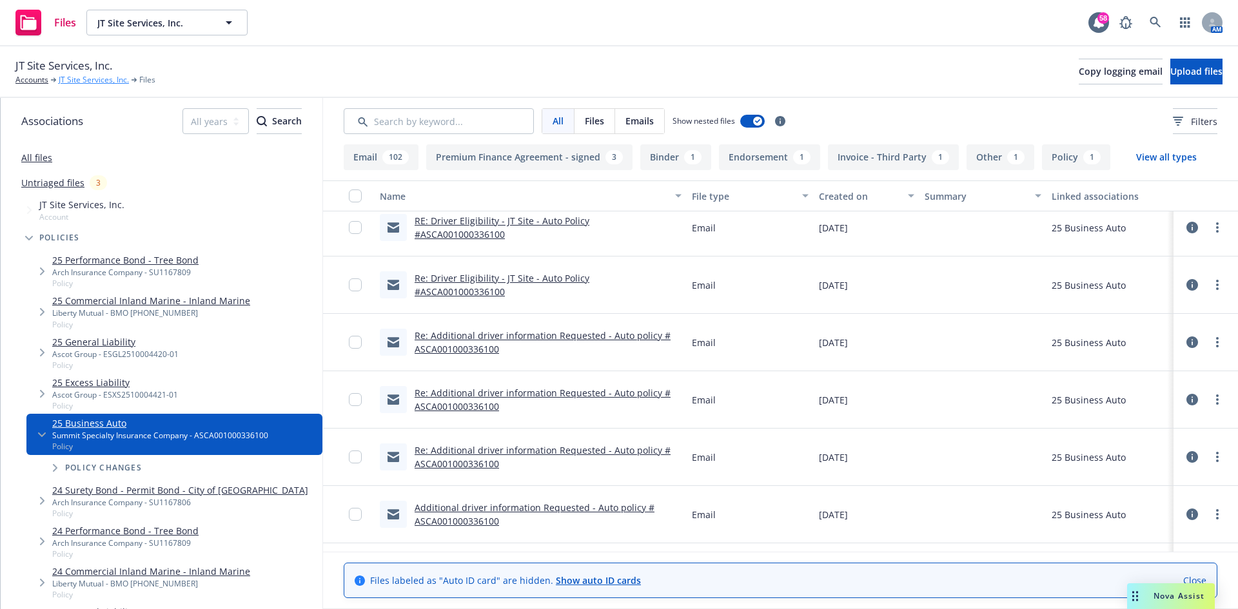
click at [80, 82] on link "JT Site Services, Inc." at bounding box center [94, 80] width 70 height 12
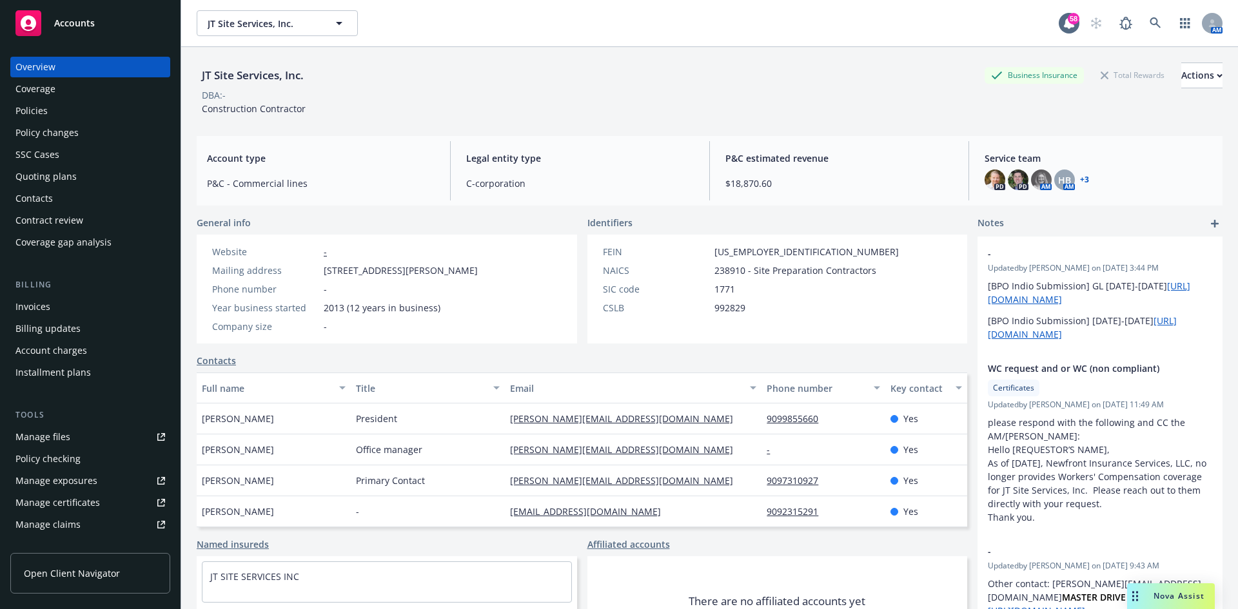
click at [56, 117] on div "Policies" at bounding box center [90, 111] width 150 height 21
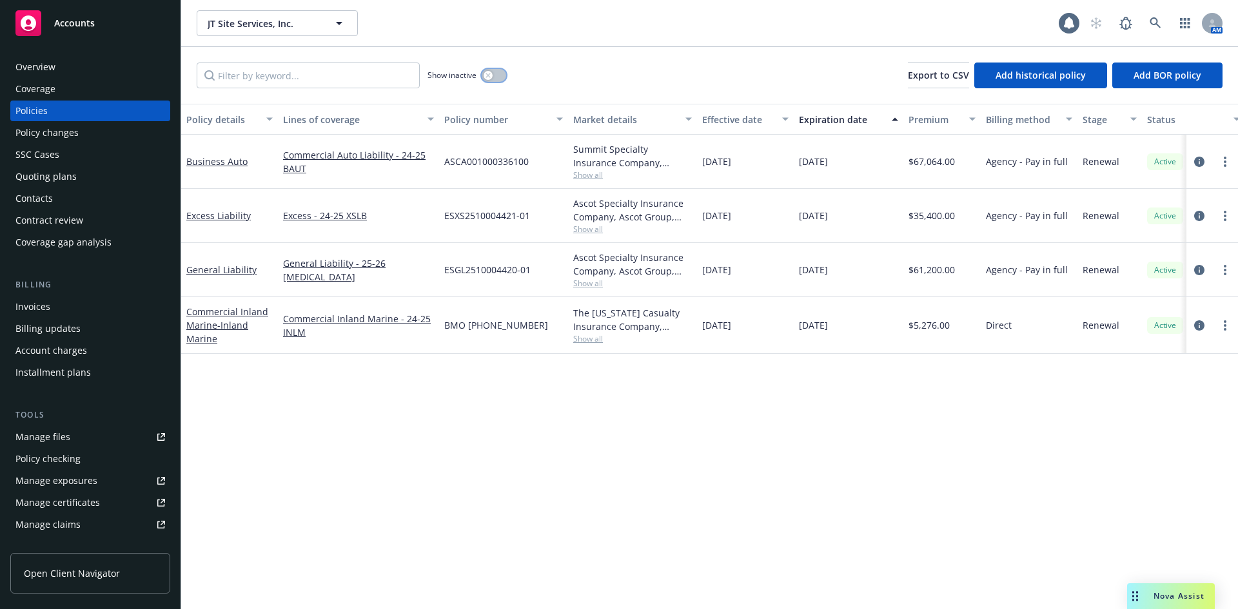
click at [501, 79] on button "button" at bounding box center [494, 75] width 25 height 13
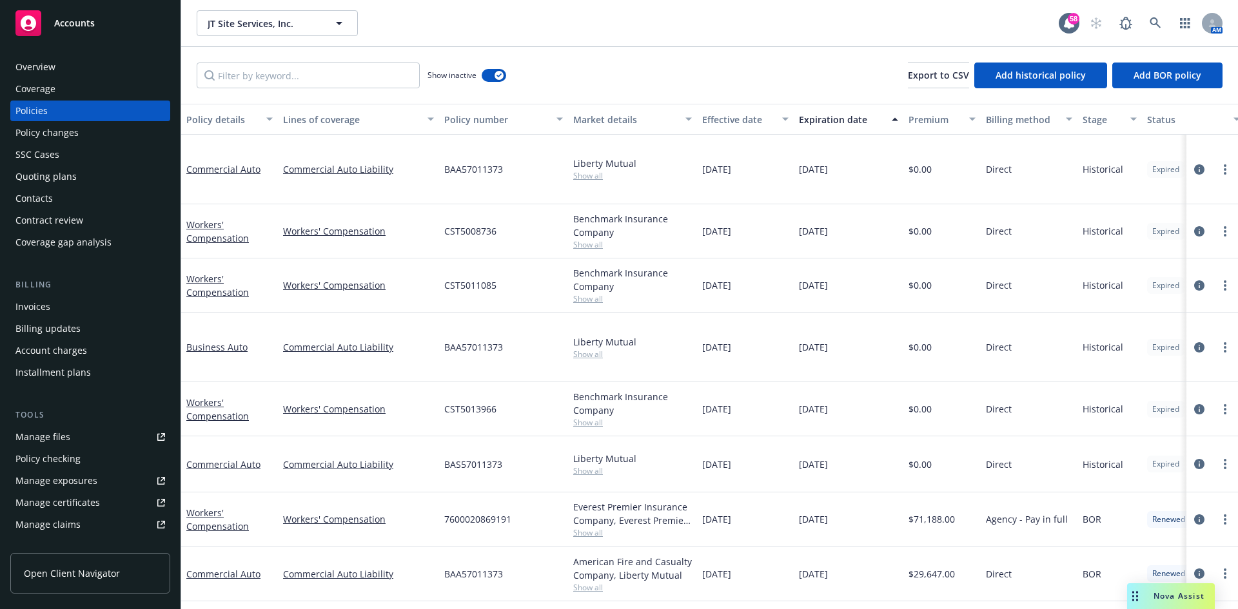
click at [313, 125] on div "Lines of coverage" at bounding box center [351, 120] width 137 height 14
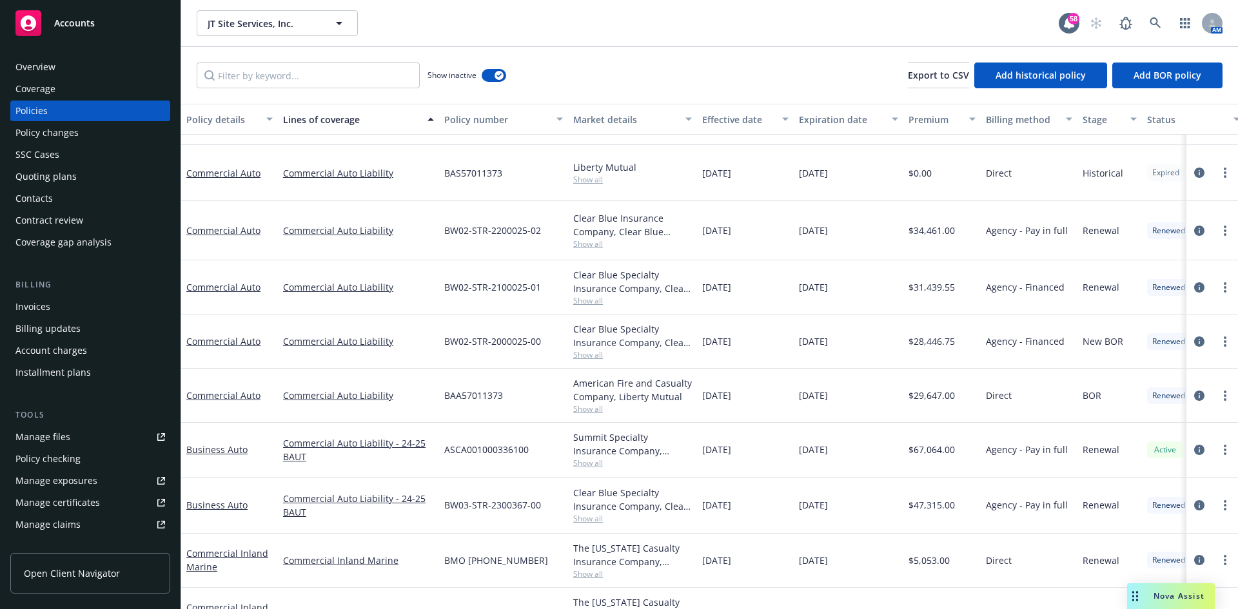
scroll to position [64, 0]
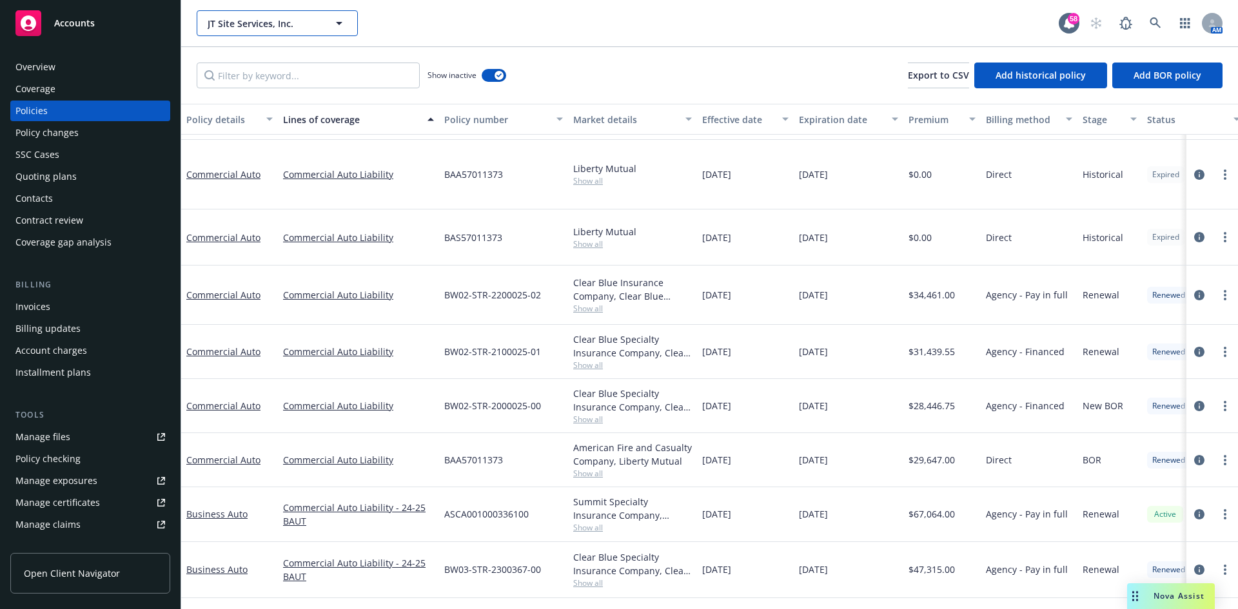
click at [251, 22] on span "JT Site Services, Inc." at bounding box center [264, 24] width 112 height 14
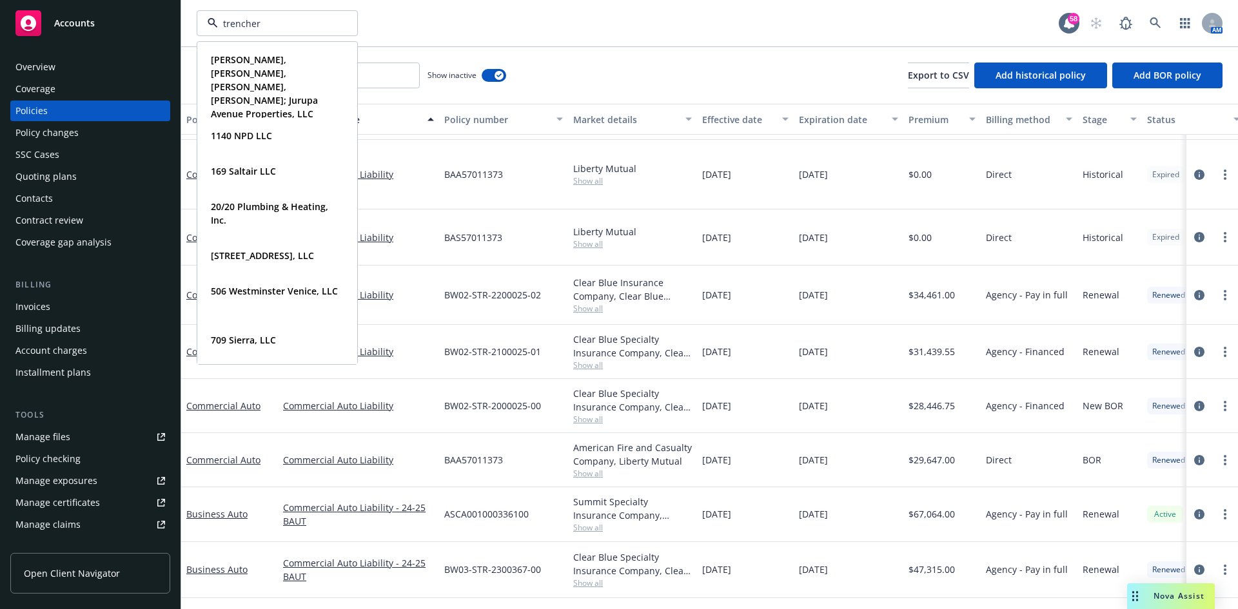
type input "trenchers"
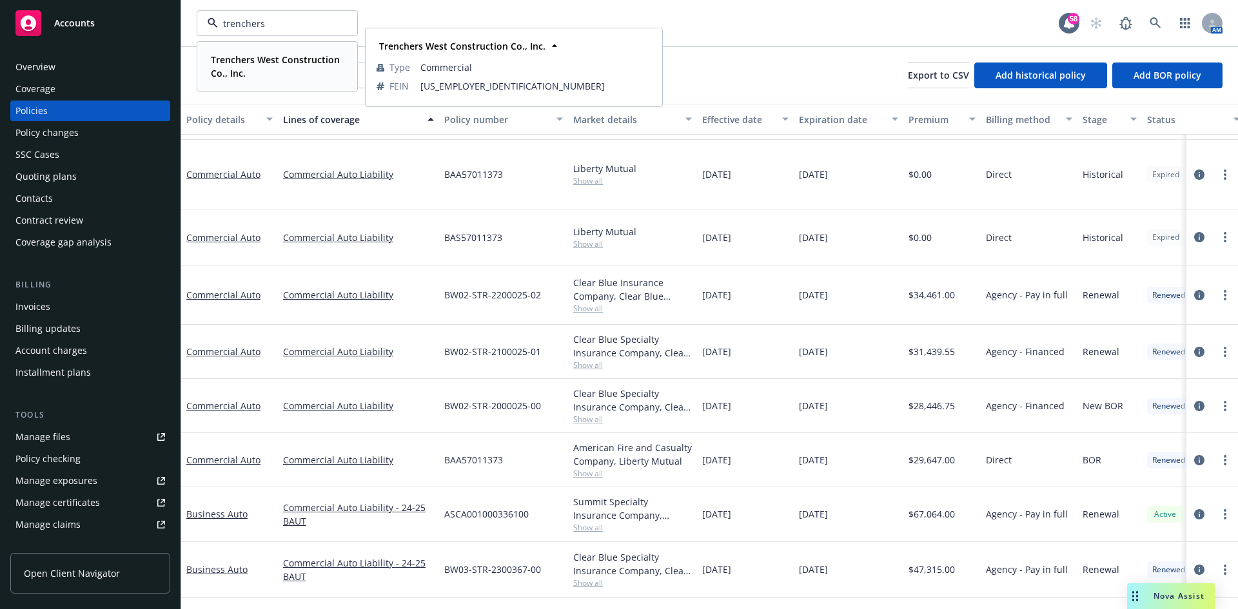
click at [257, 51] on div "Trenchers West Construction Co., Inc. Type Commercial FEIN [US_EMPLOYER_IDENTIF…" at bounding box center [277, 67] width 159 height 48
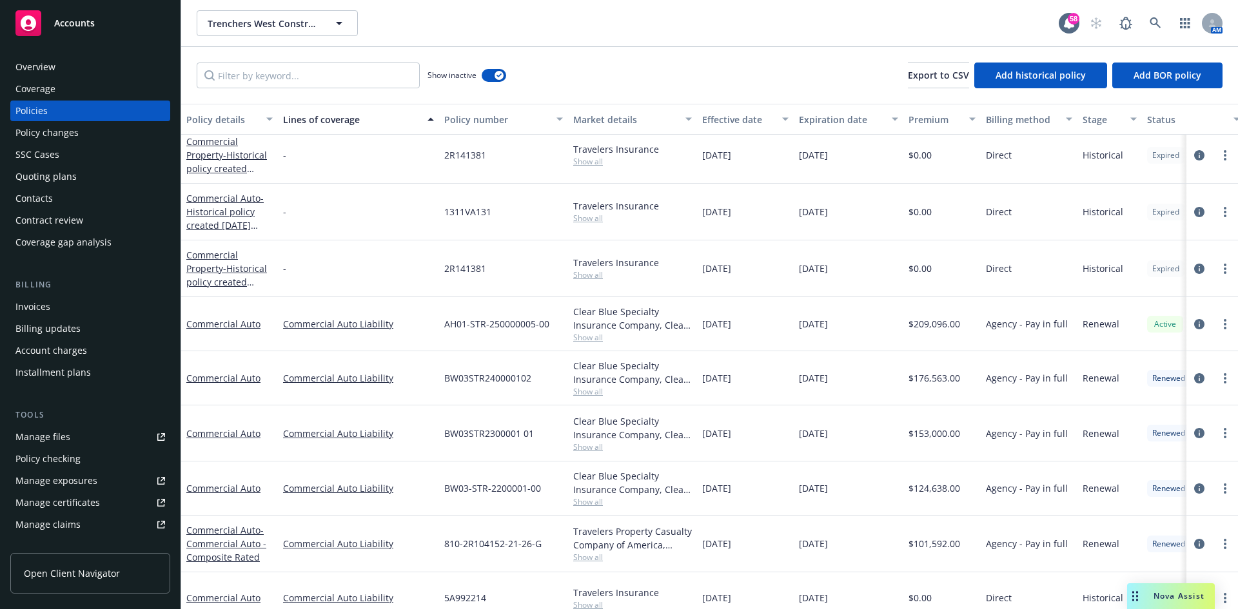
drag, startPoint x: 63, startPoint y: 136, endPoint x: 134, endPoint y: 122, distance: 73.0
click at [63, 135] on div "Policy changes" at bounding box center [46, 133] width 63 height 21
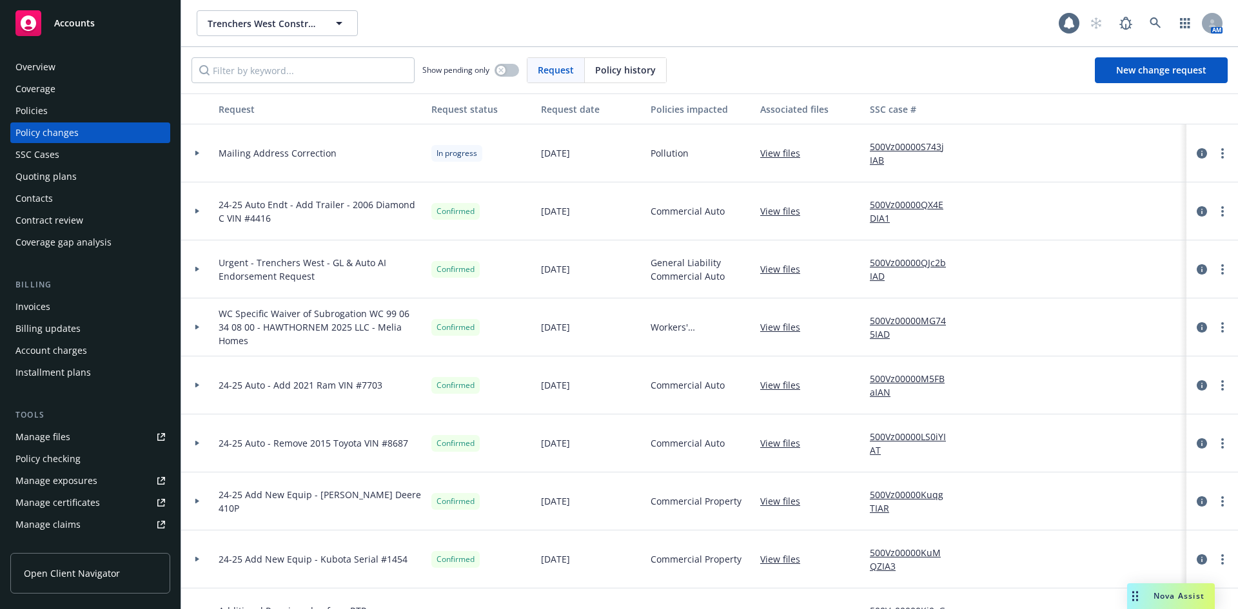
click at [629, 64] on span "Policy history" at bounding box center [625, 70] width 61 height 14
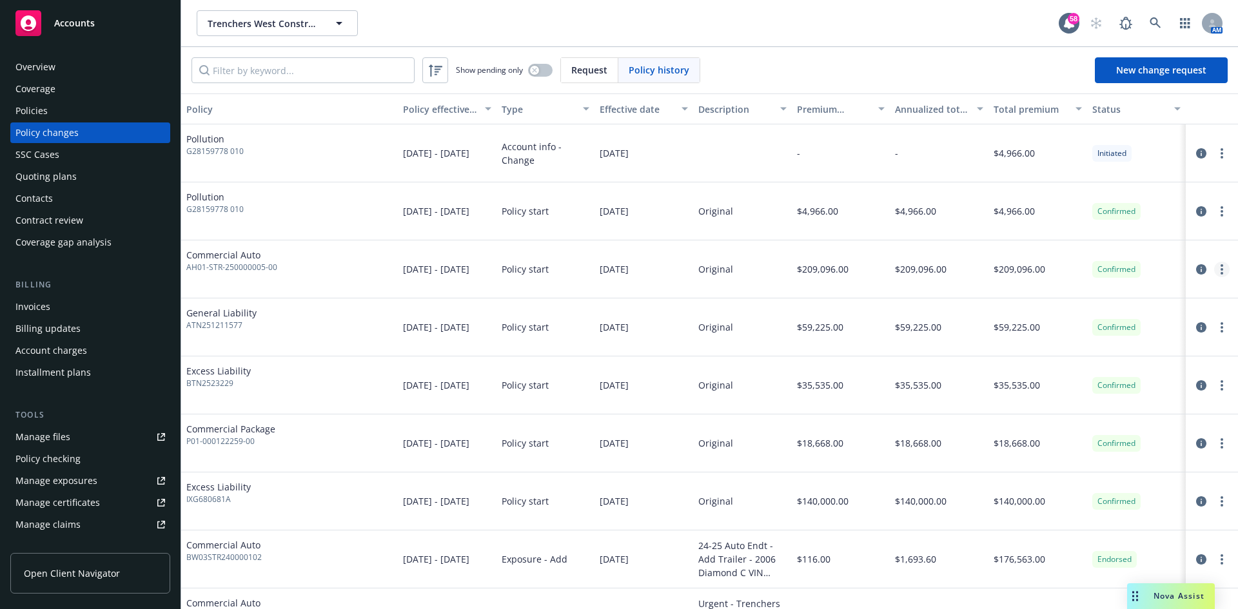
click at [1221, 264] on icon "more" at bounding box center [1222, 269] width 3 height 10
click at [1068, 351] on link "Edit policy change" at bounding box center [1109, 348] width 221 height 26
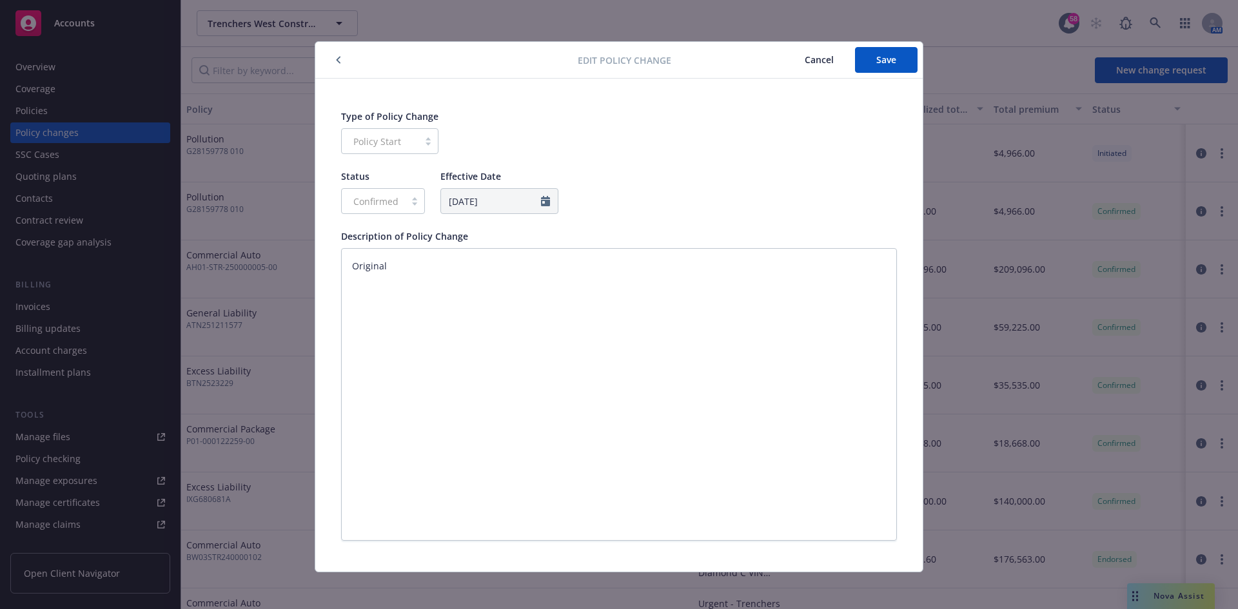
click at [816, 55] on span "Cancel" at bounding box center [819, 60] width 29 height 12
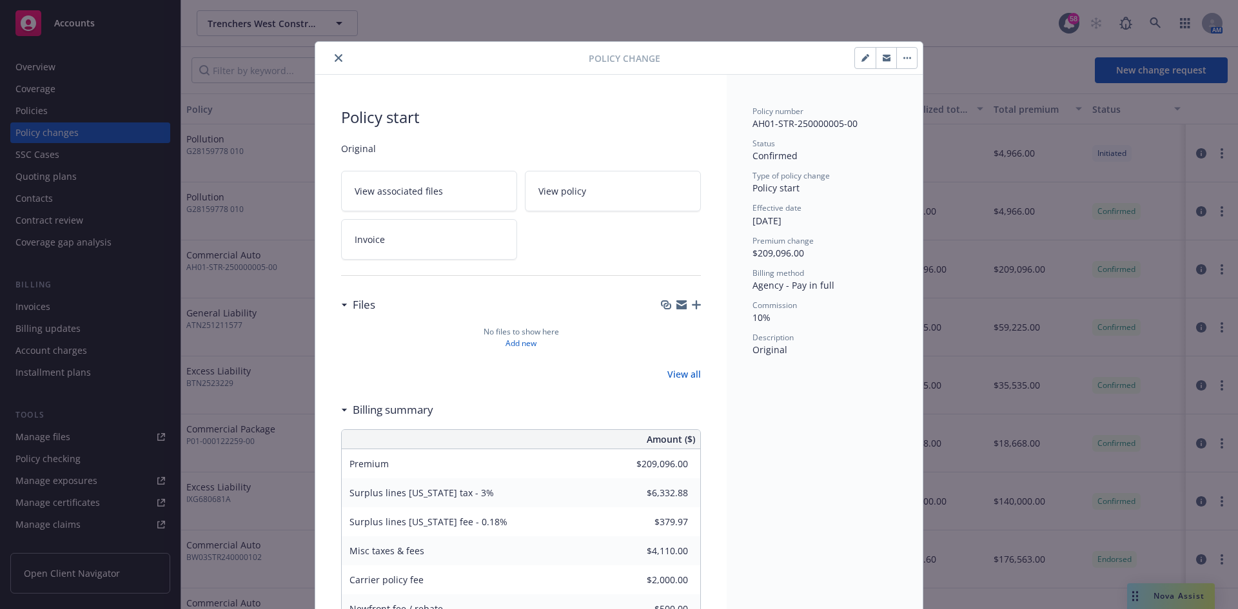
click at [335, 57] on icon "close" at bounding box center [339, 58] width 8 height 8
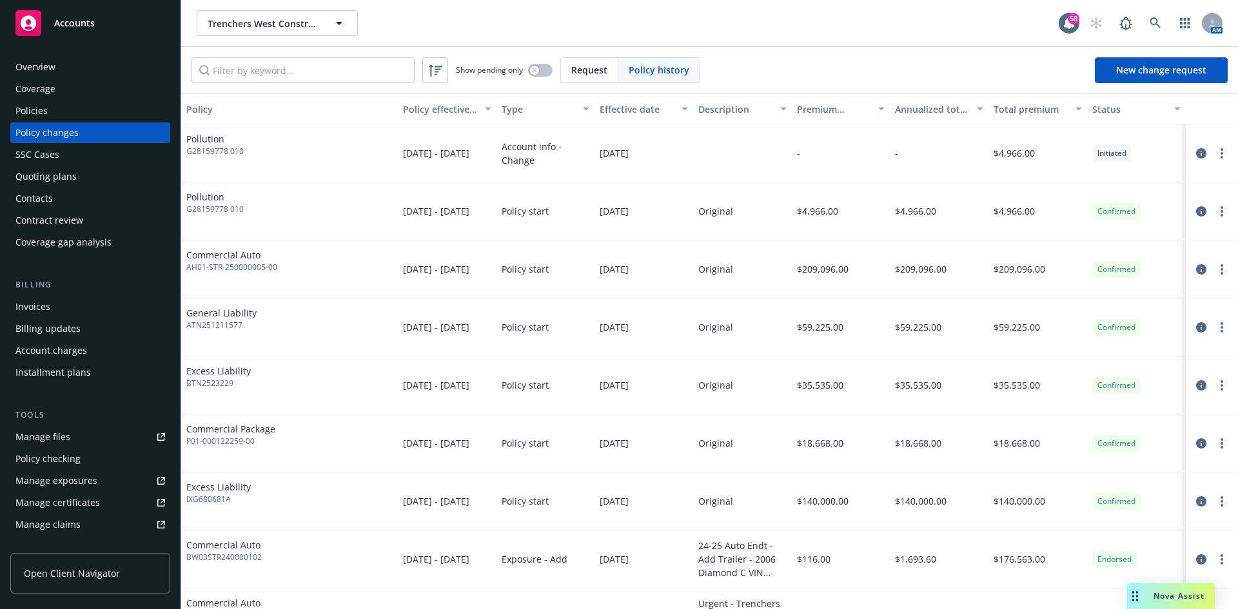
click at [648, 73] on span "Policy history" at bounding box center [659, 70] width 61 height 14
click at [1214, 268] on link "more" at bounding box center [1221, 269] width 15 height 15
click at [1098, 377] on link "Edit billing info" at bounding box center [1109, 374] width 221 height 26
select select "CA"
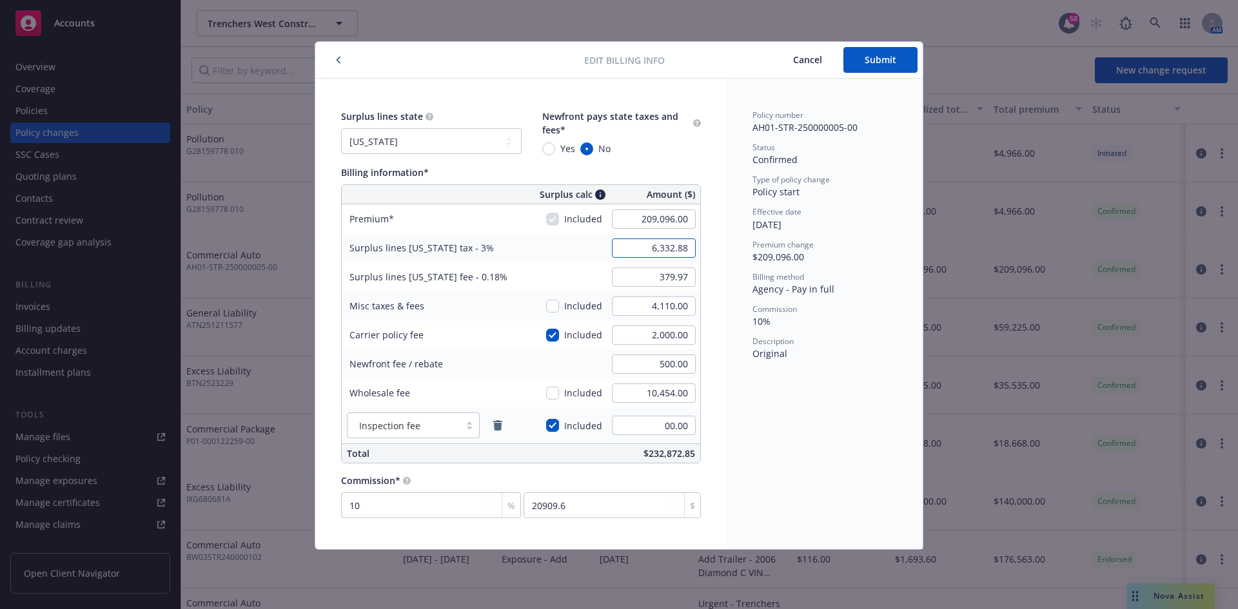
click at [675, 250] on input "6,332.88" at bounding box center [654, 248] width 84 height 19
type input "6,272.88"
type input "376.37"
click at [653, 338] on input "2,000.00" at bounding box center [654, 335] width 84 height 19
type input "00.00"
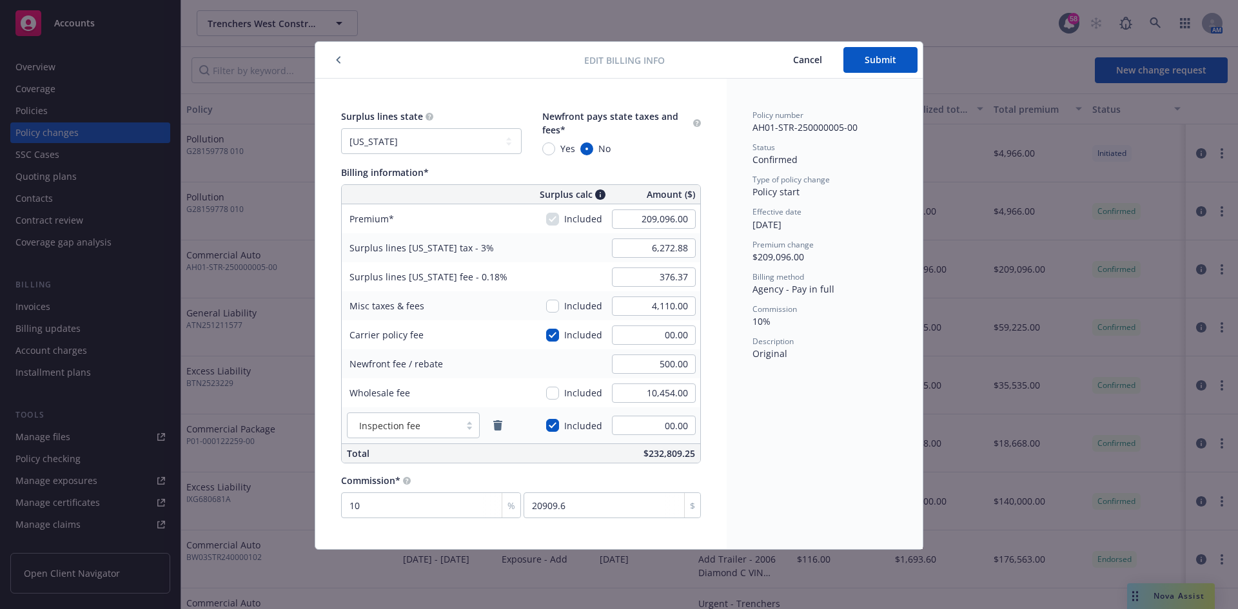
click at [788, 446] on div "Policy number AH01-STR-250000005-00 Status Confirmed Type of policy change Poli…" at bounding box center [825, 314] width 196 height 471
click at [580, 468] on div "Surplus lines state No surplus lines state [US_STATE] [US_STATE] [US_STATE] [US…" at bounding box center [521, 314] width 360 height 409
click at [878, 66] on button "Submit" at bounding box center [881, 60] width 74 height 26
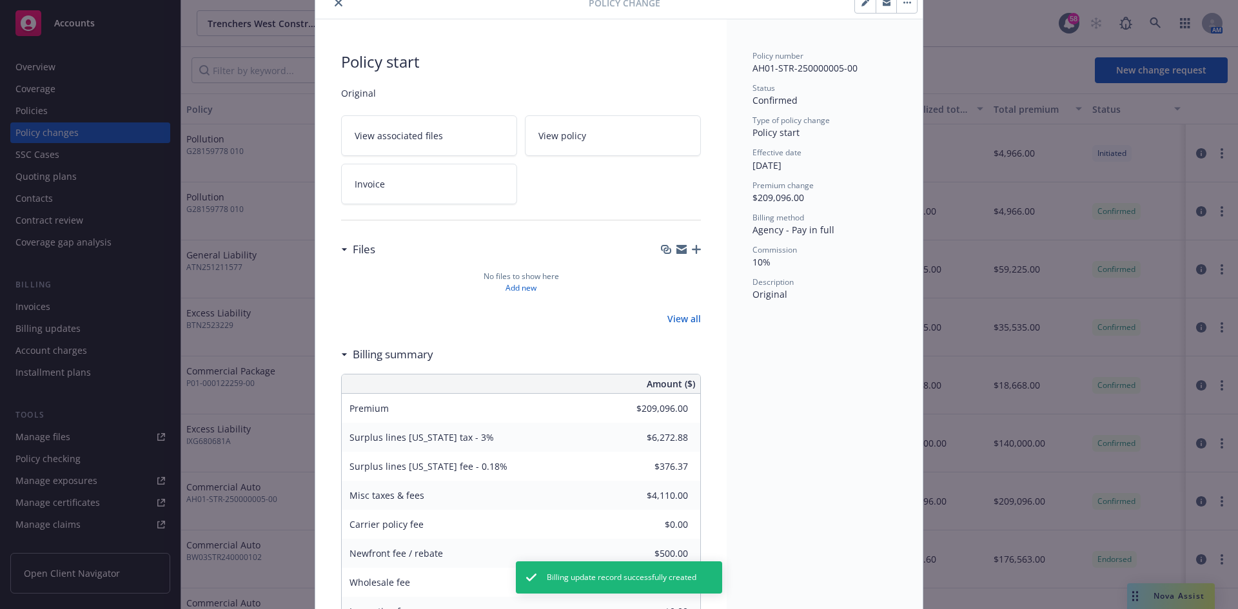
scroll to position [165, 0]
